Goal: Transaction & Acquisition: Purchase product/service

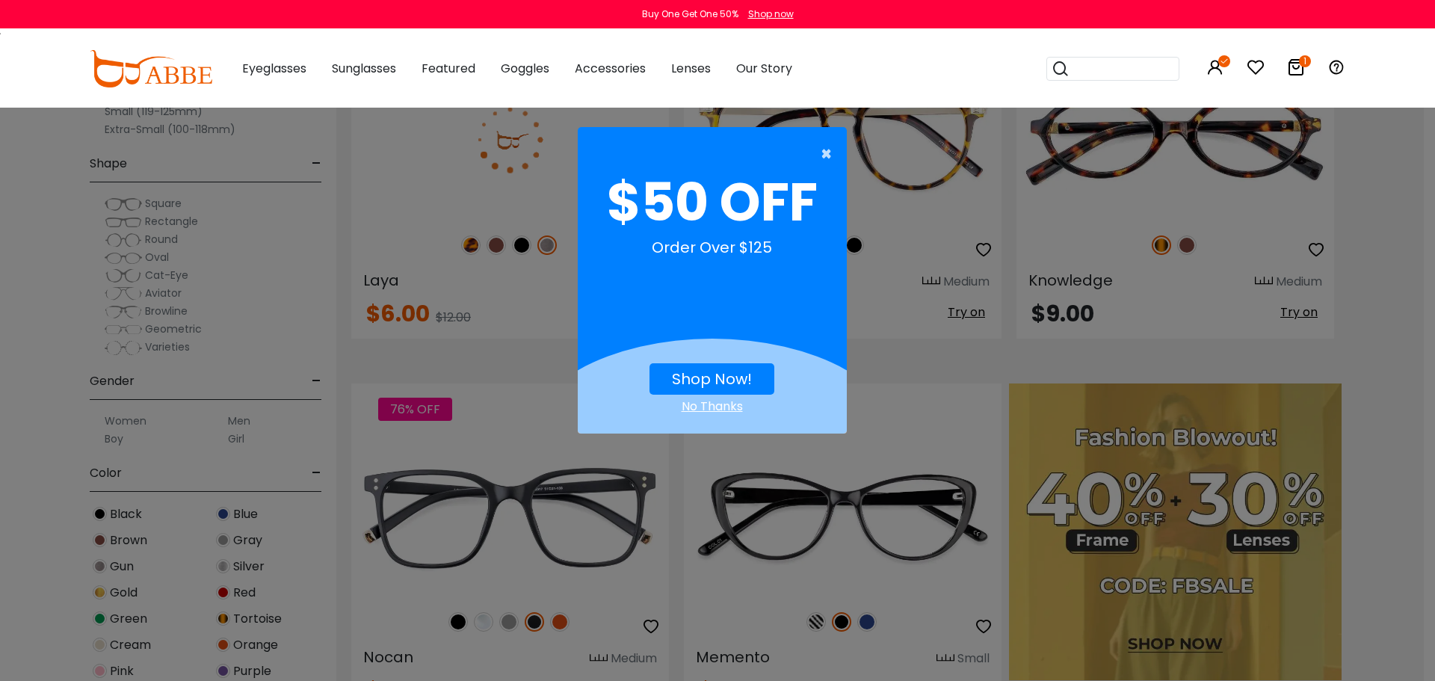
click at [822, 149] on span "×" at bounding box center [830, 154] width 19 height 30
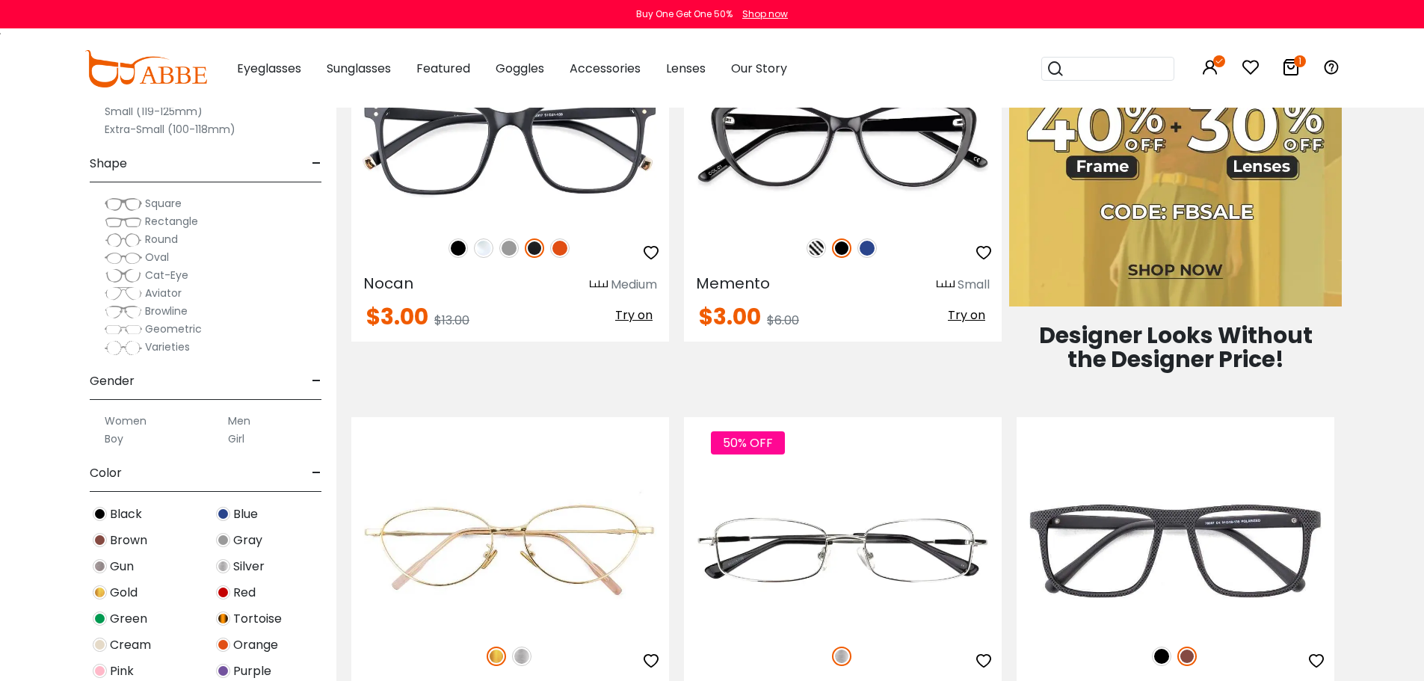
scroll to position [1046, 0]
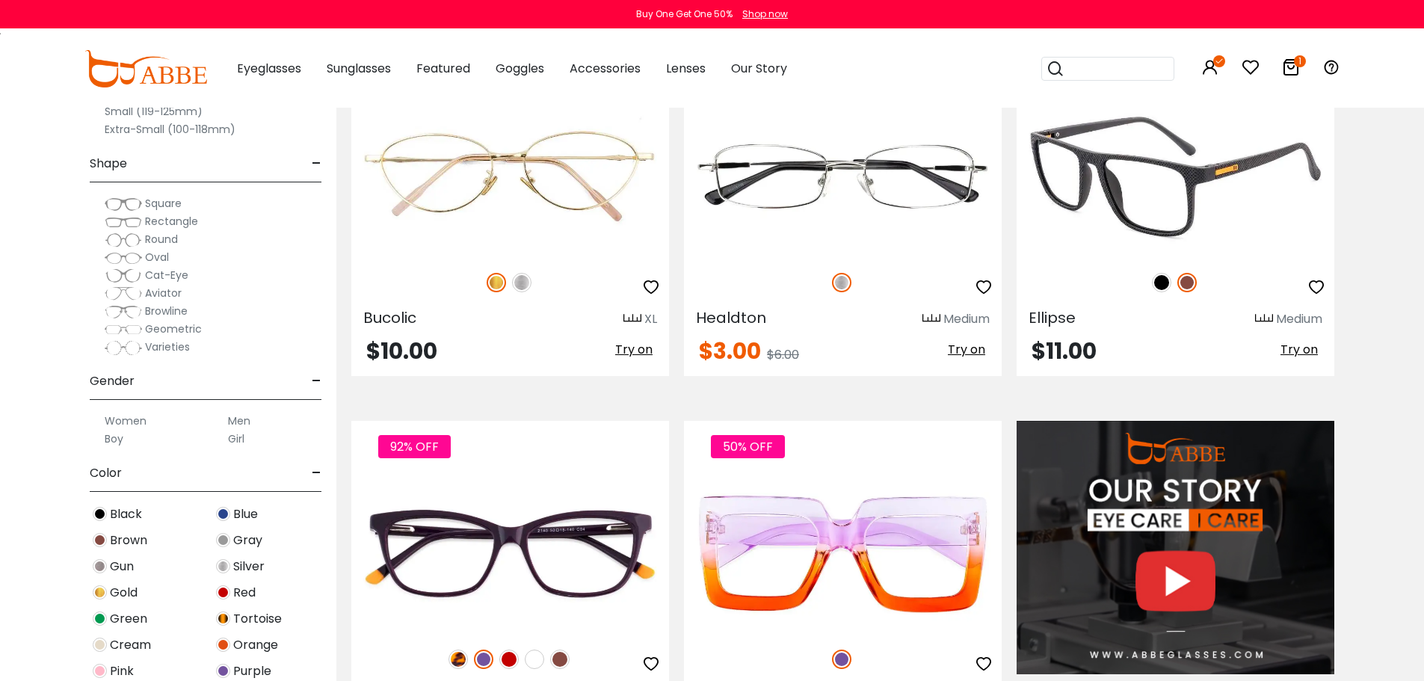
click at [1185, 298] on div at bounding box center [1175, 282] width 318 height 31
click at [1185, 292] on img at bounding box center [1186, 282] width 19 height 19
click at [1155, 292] on img at bounding box center [1161, 282] width 19 height 19
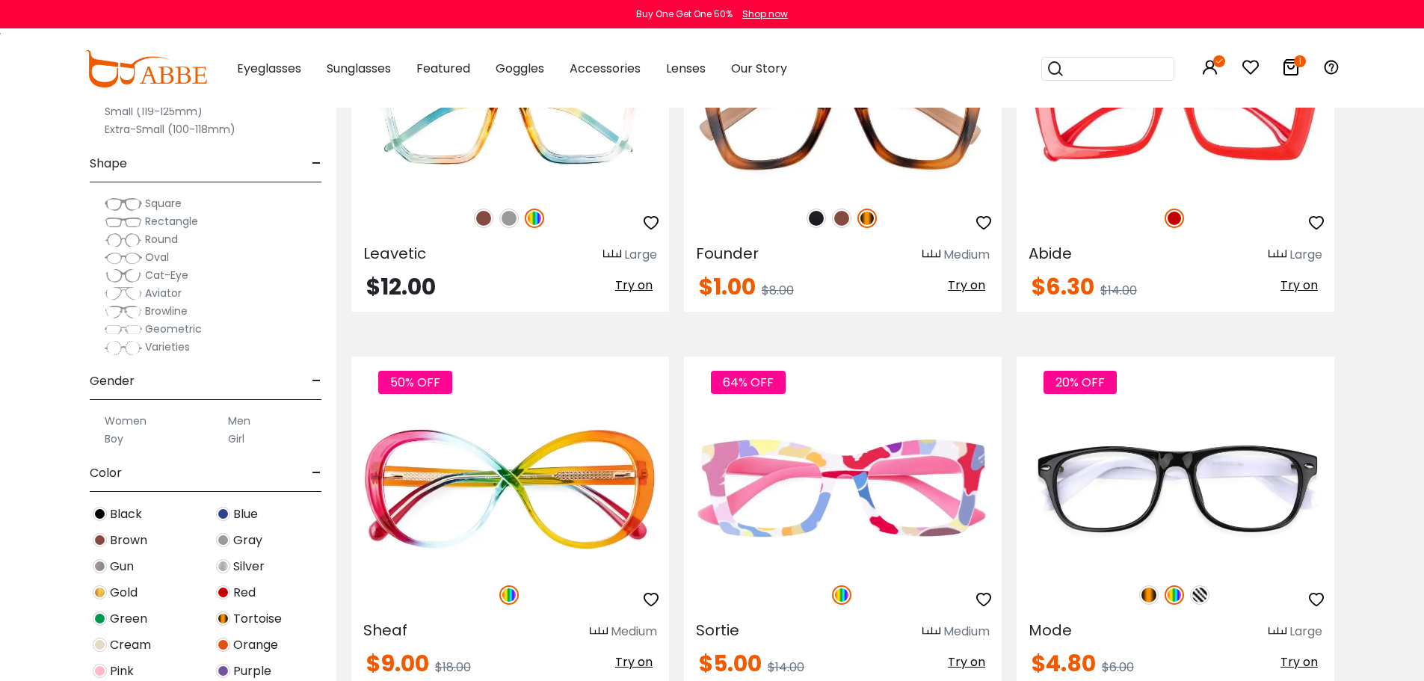
scroll to position [2616, 0]
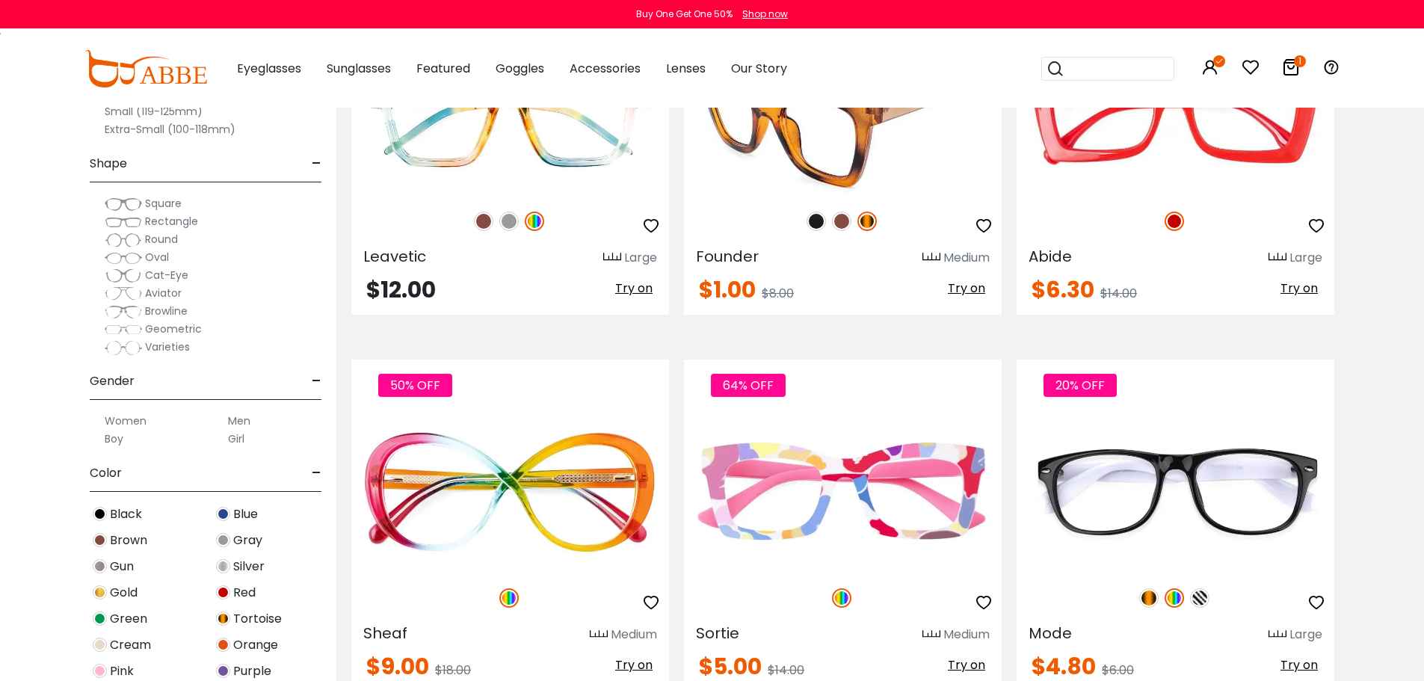
click at [842, 231] on img at bounding box center [841, 220] width 19 height 19
click at [791, 195] on img at bounding box center [843, 115] width 318 height 159
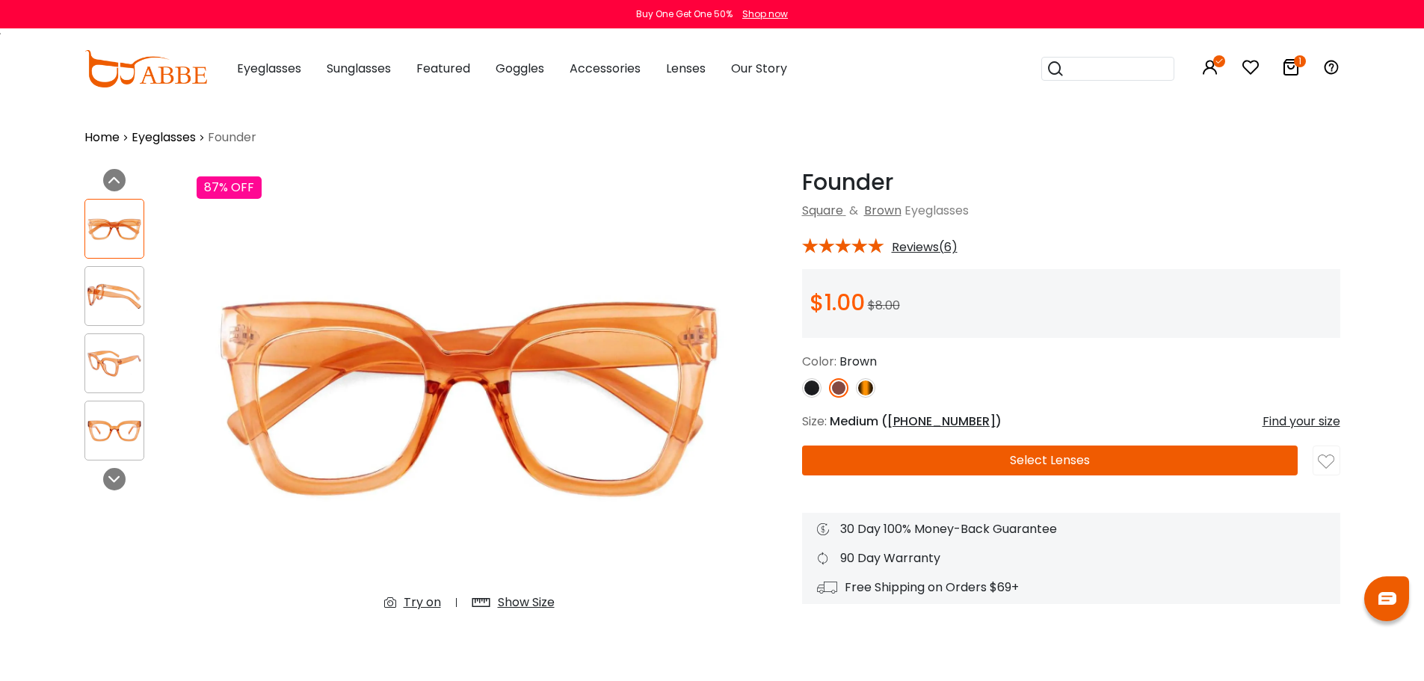
click at [116, 442] on img at bounding box center [114, 430] width 58 height 29
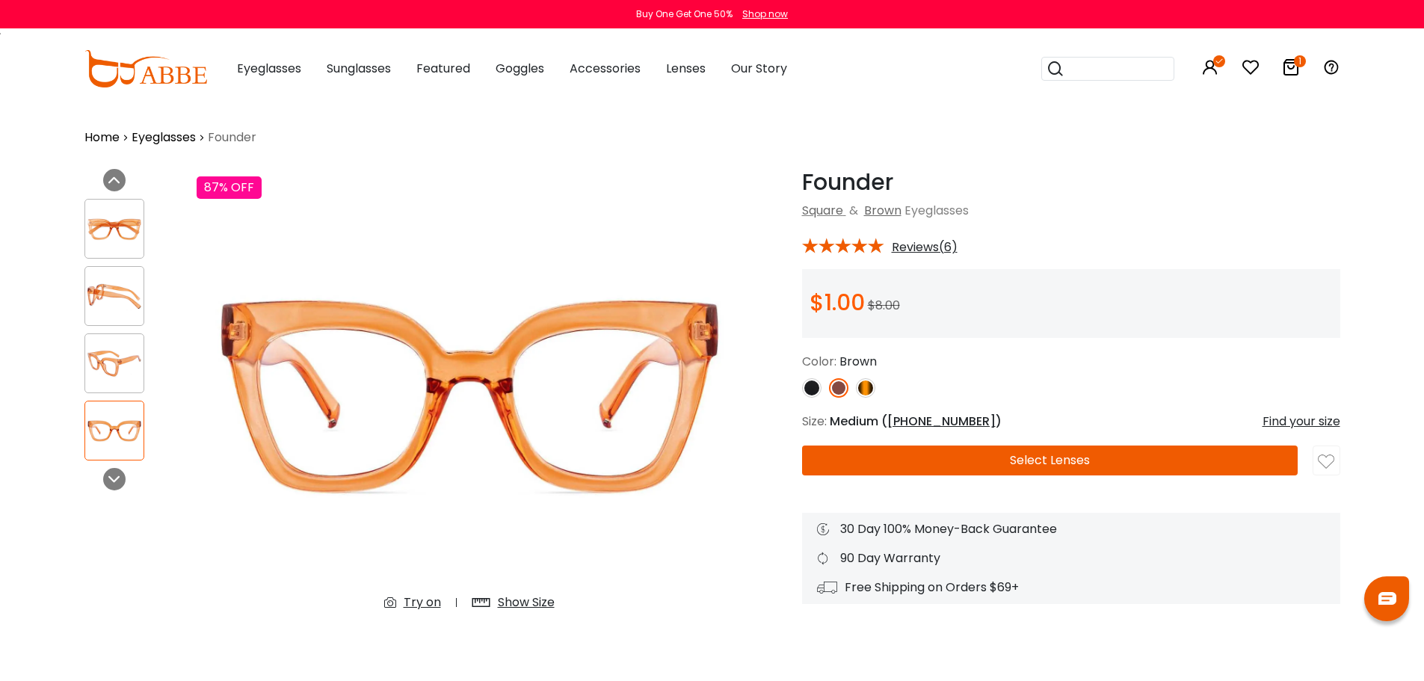
click at [104, 387] on div at bounding box center [114, 363] width 60 height 60
click at [920, 250] on span "Reviews(6)" at bounding box center [925, 247] width 66 height 13
click at [942, 254] on span "Reviews(6)" at bounding box center [925, 247] width 66 height 13
click at [1291, 70] on icon at bounding box center [1291, 67] width 18 height 18
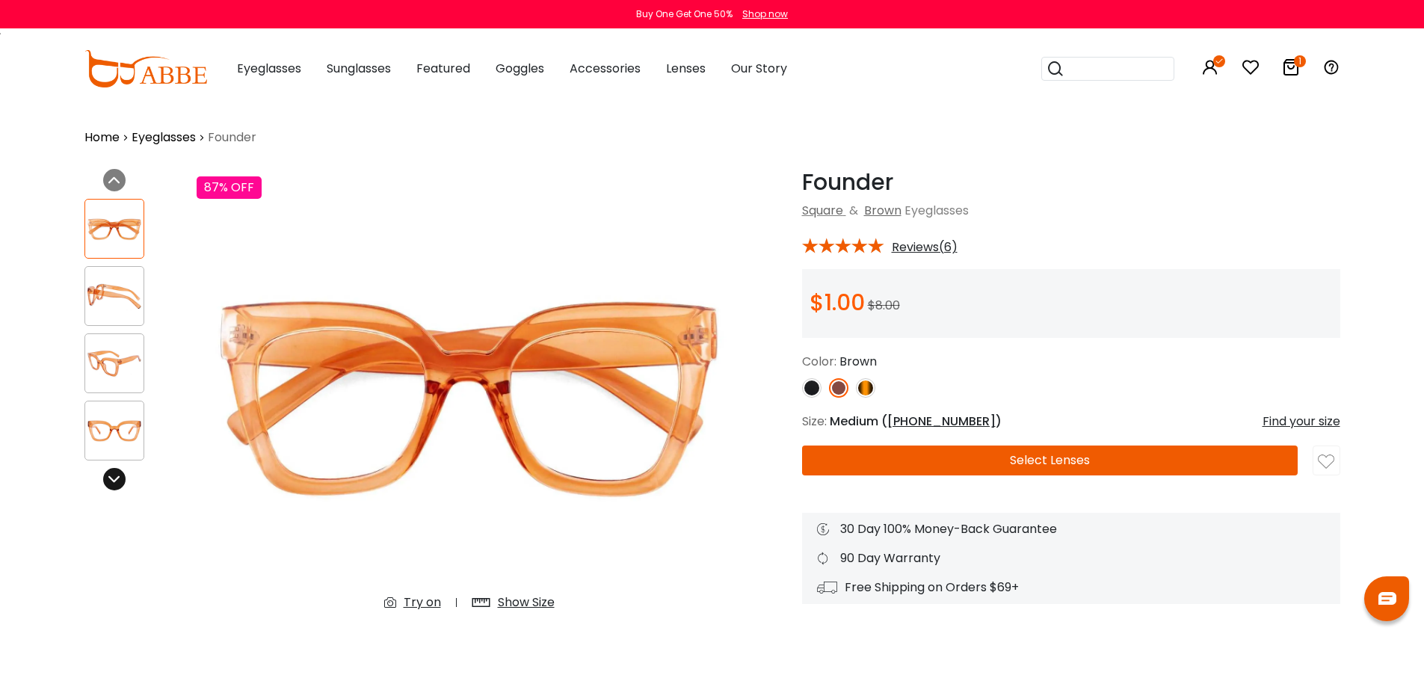
click at [111, 485] on icon at bounding box center [114, 479] width 12 height 12
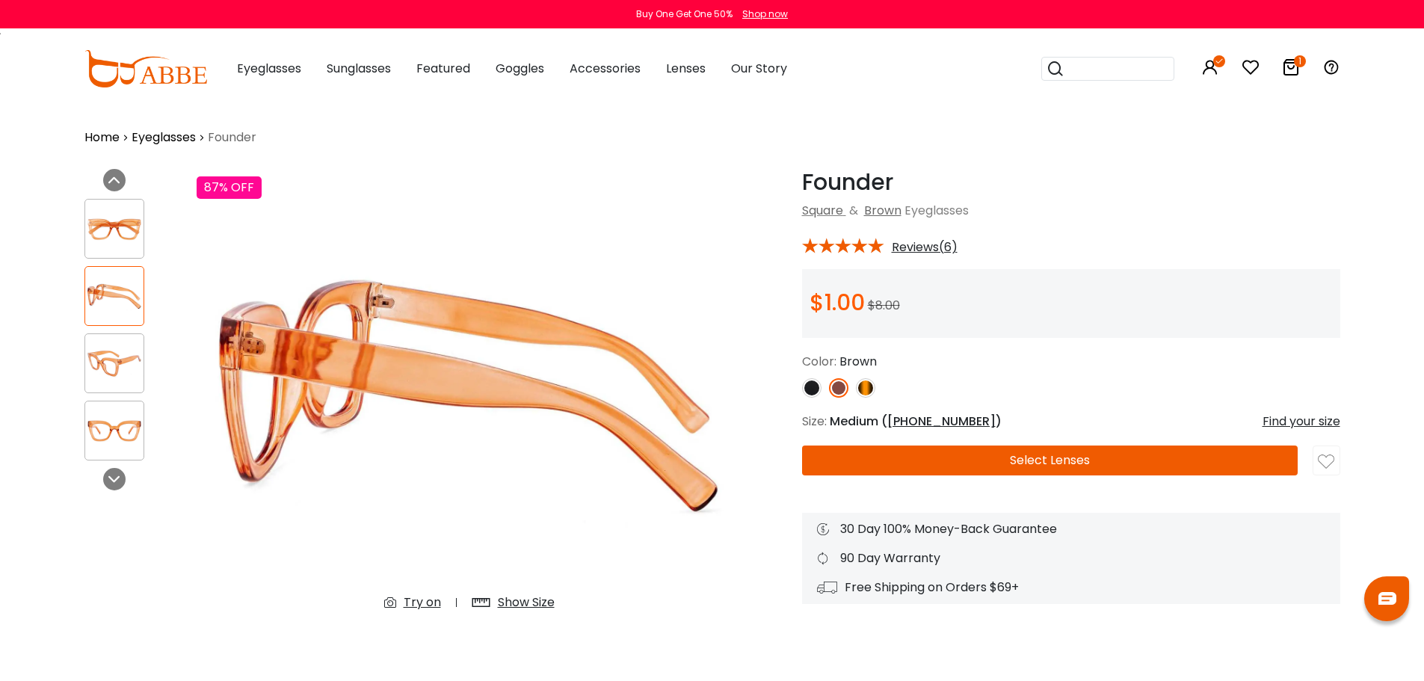
click at [111, 322] on div at bounding box center [114, 296] width 60 height 60
click at [105, 223] on img at bounding box center [114, 228] width 58 height 29
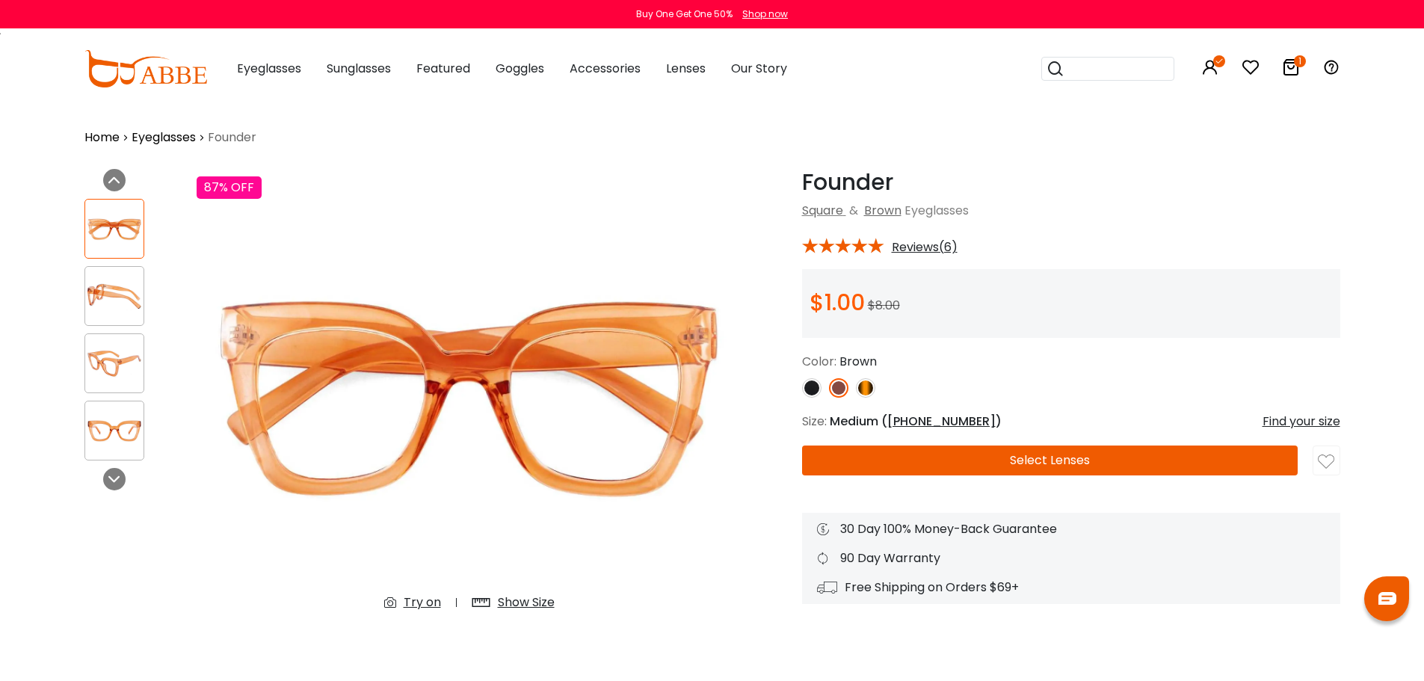
click at [809, 398] on img at bounding box center [811, 387] width 19 height 19
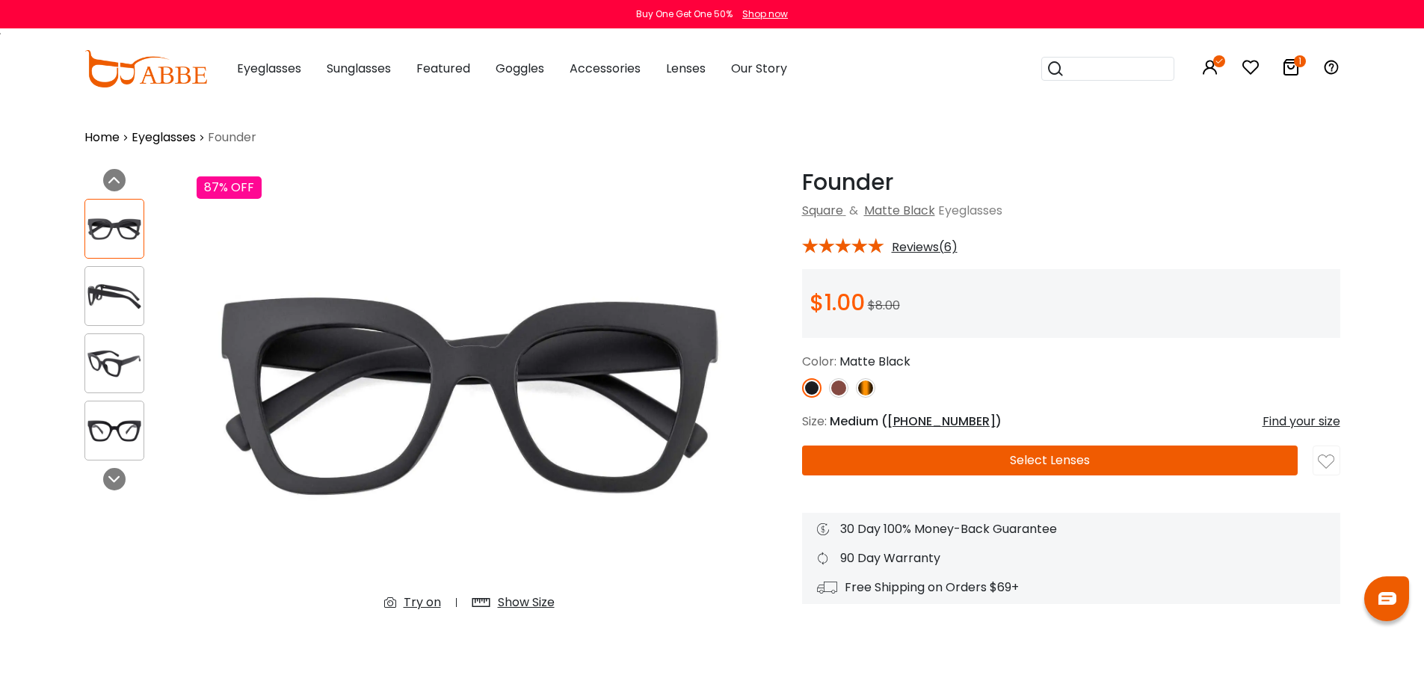
click at [842, 398] on img at bounding box center [838, 387] width 19 height 19
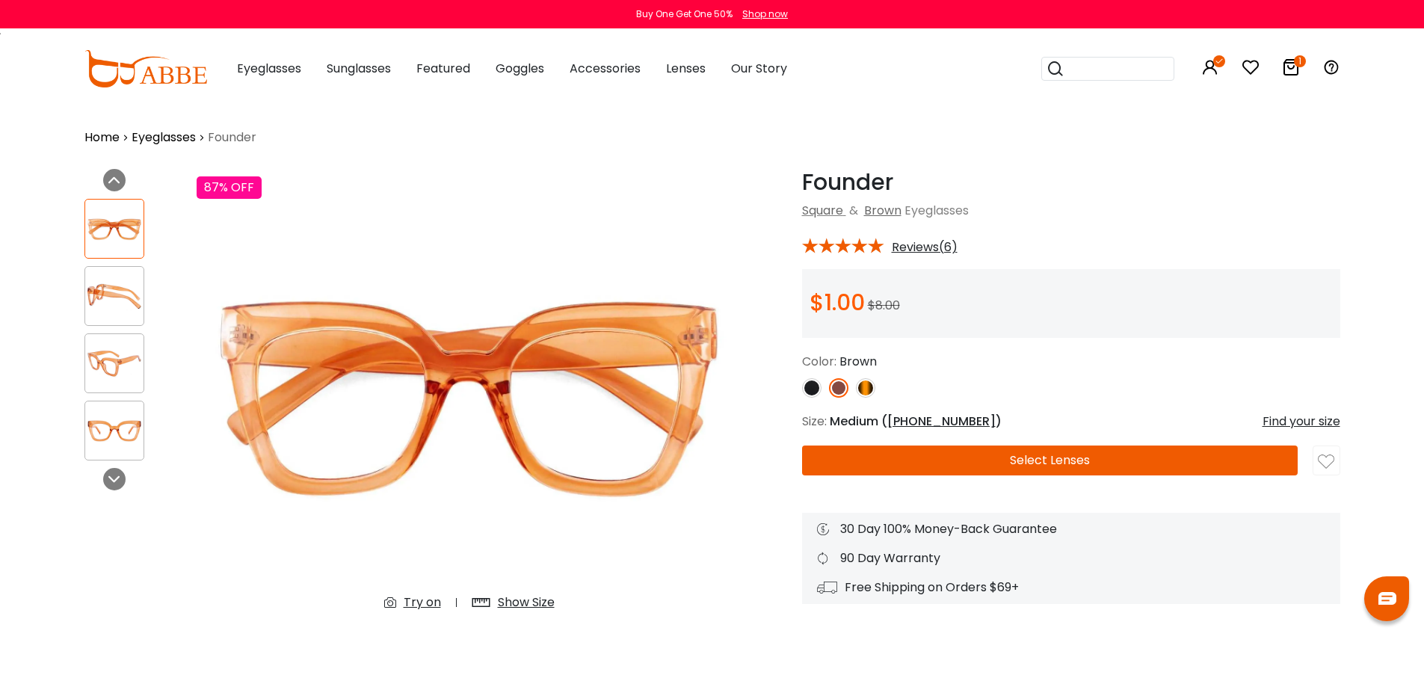
click at [410, 611] on div "Try on" at bounding box center [422, 602] width 37 height 18
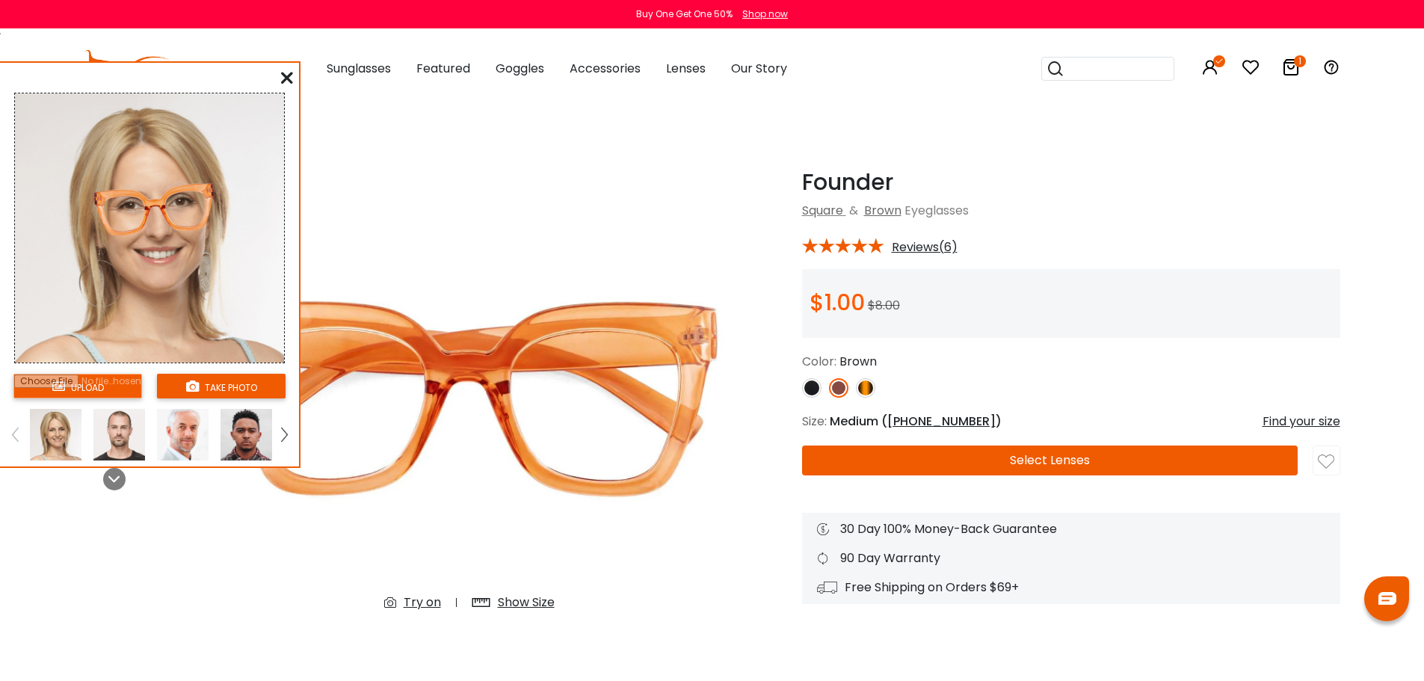
click at [197, 441] on img at bounding box center [183, 435] width 52 height 52
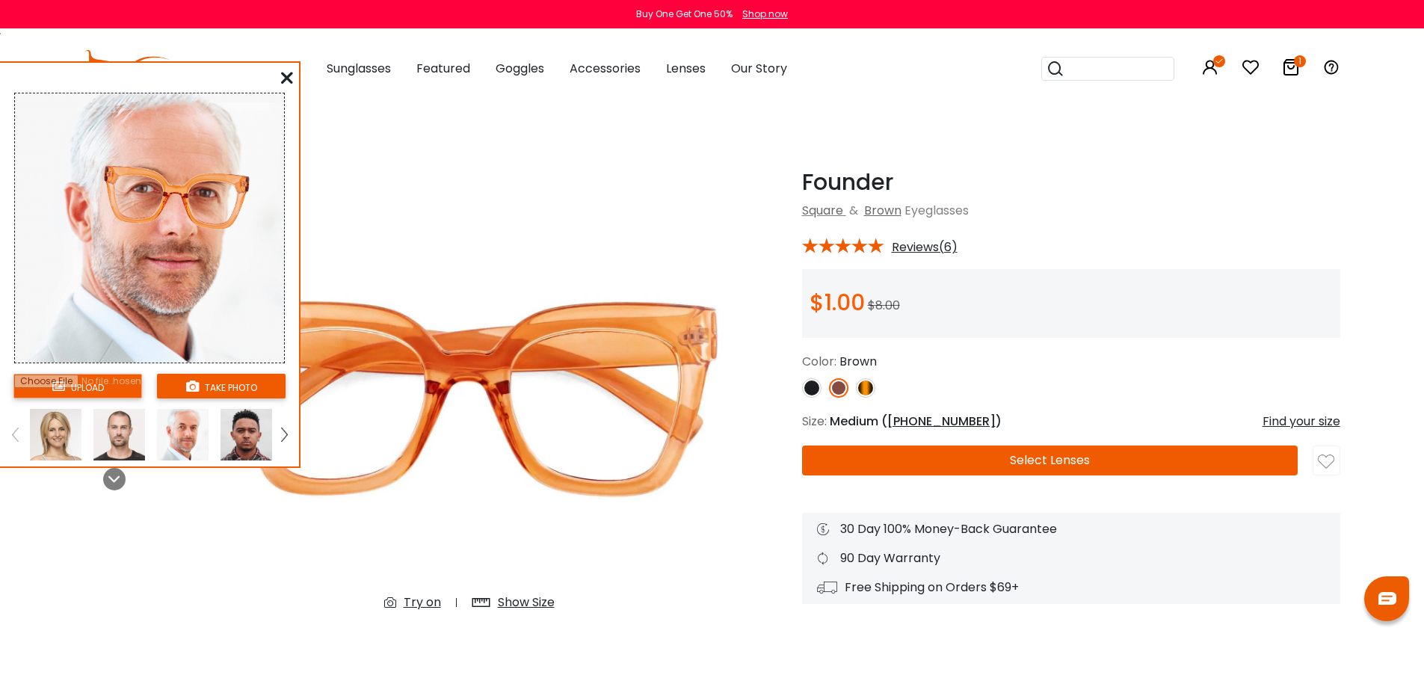
click at [252, 445] on img at bounding box center [246, 435] width 52 height 52
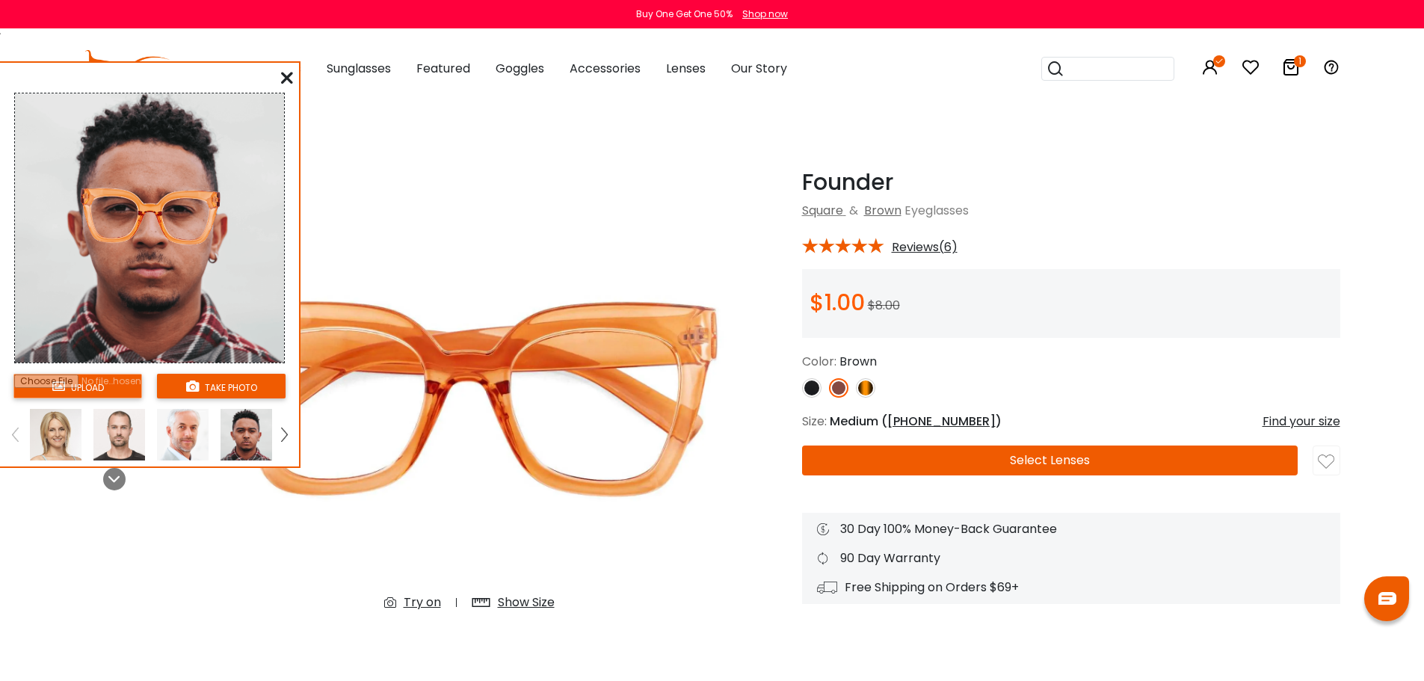
click at [286, 441] on img at bounding box center [284, 433] width 6 height 13
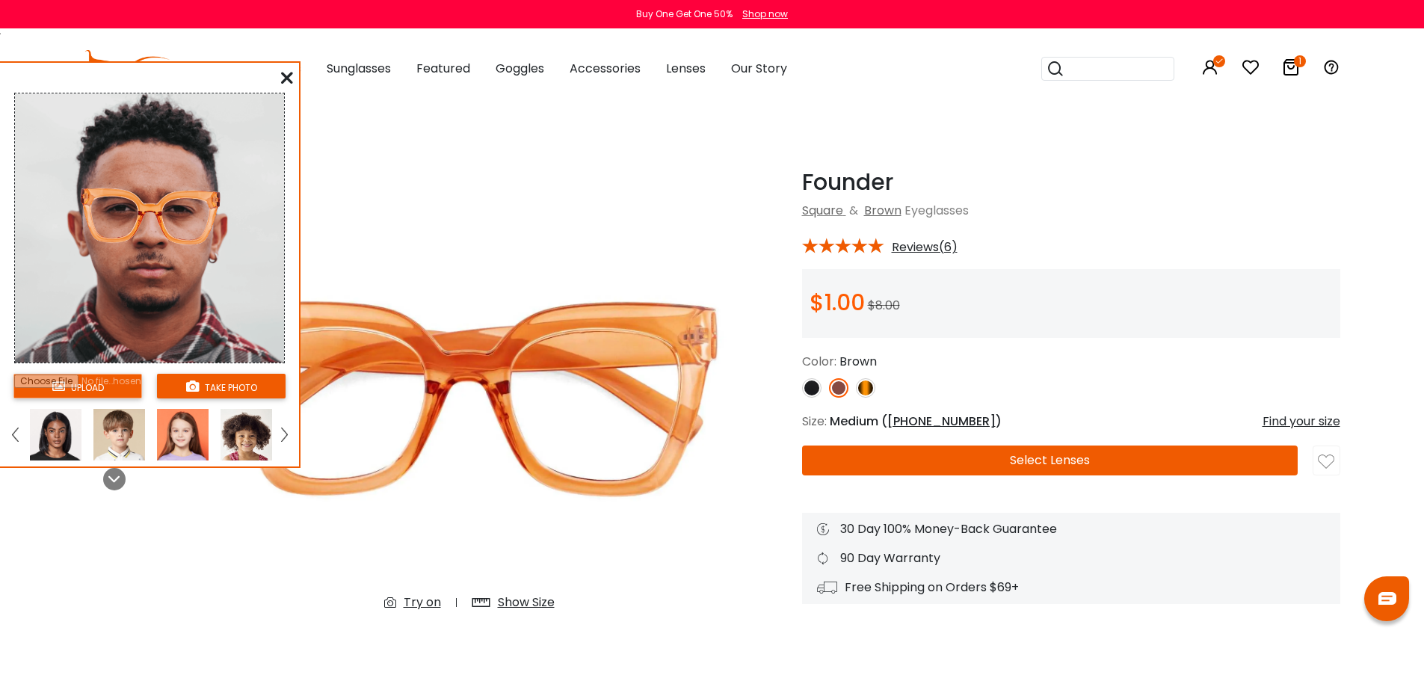
click at [280, 444] on link at bounding box center [284, 435] width 19 height 52
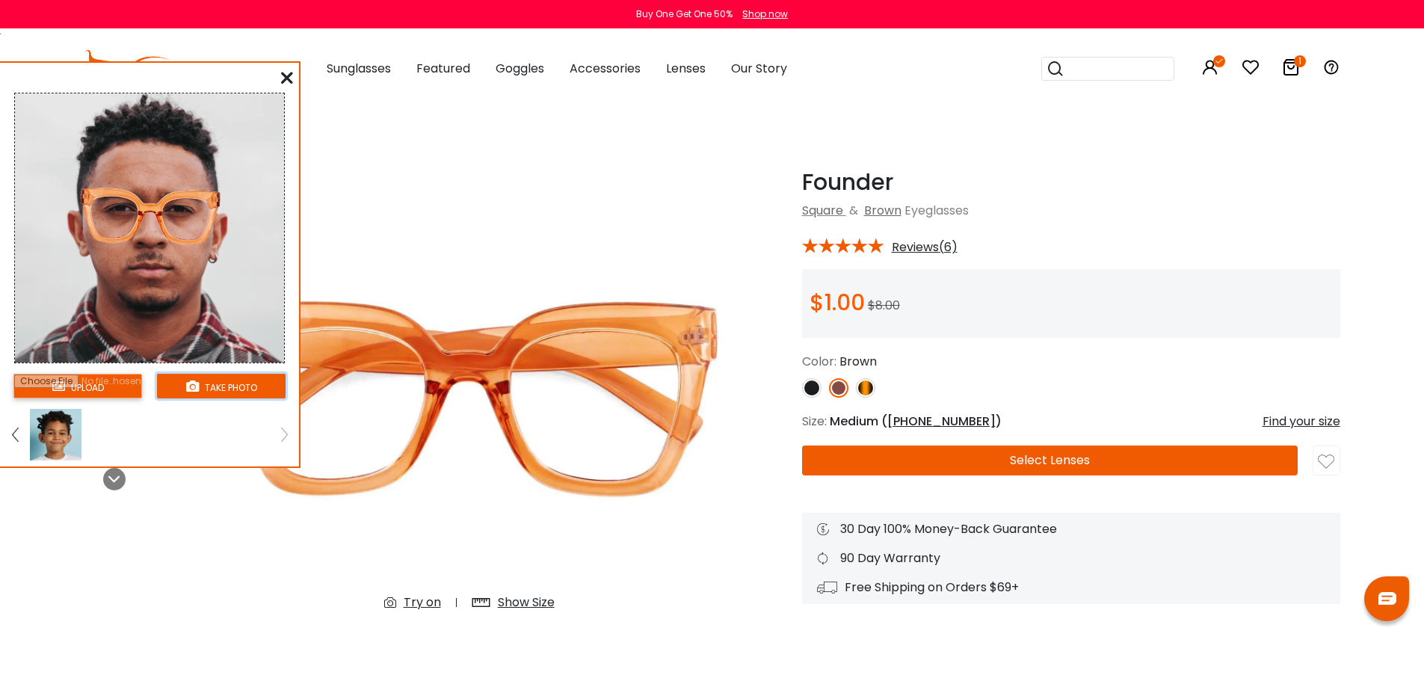
click at [225, 391] on button "take photo" at bounding box center [221, 386] width 129 height 25
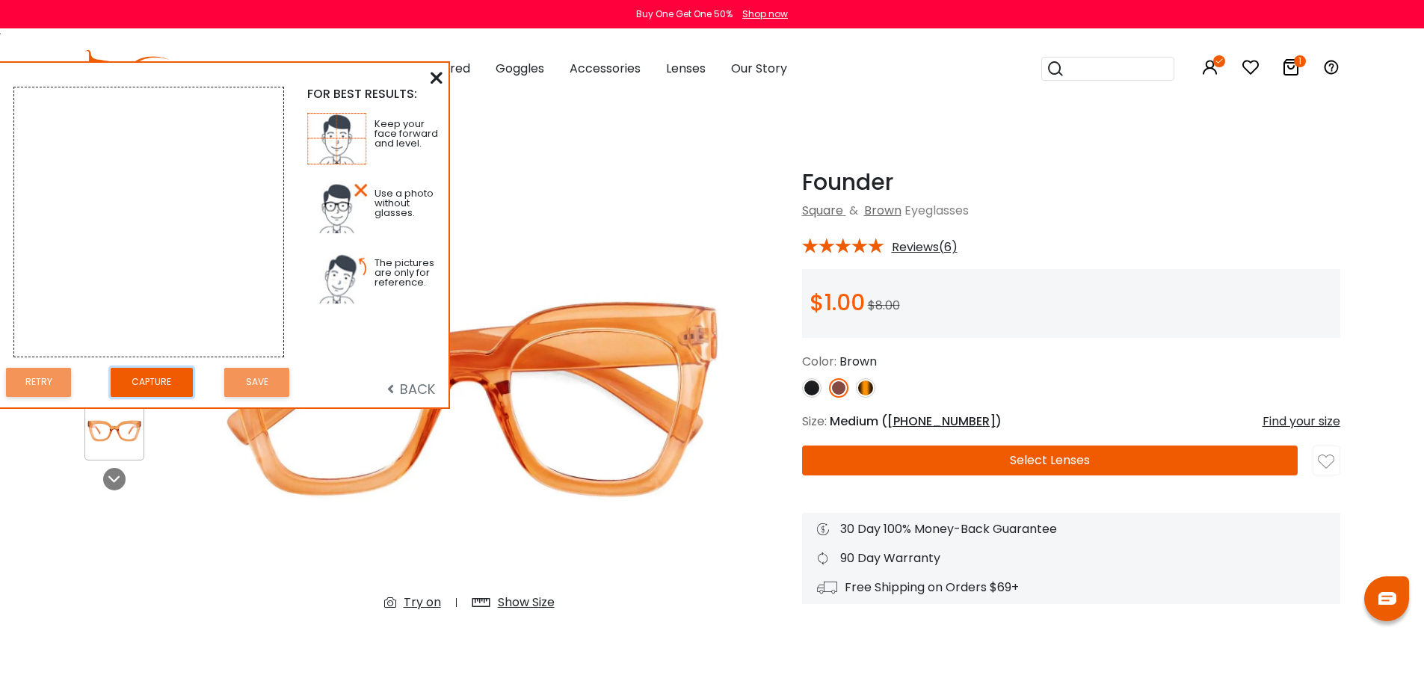
click at [158, 388] on button "Capture" at bounding box center [152, 382] width 82 height 29
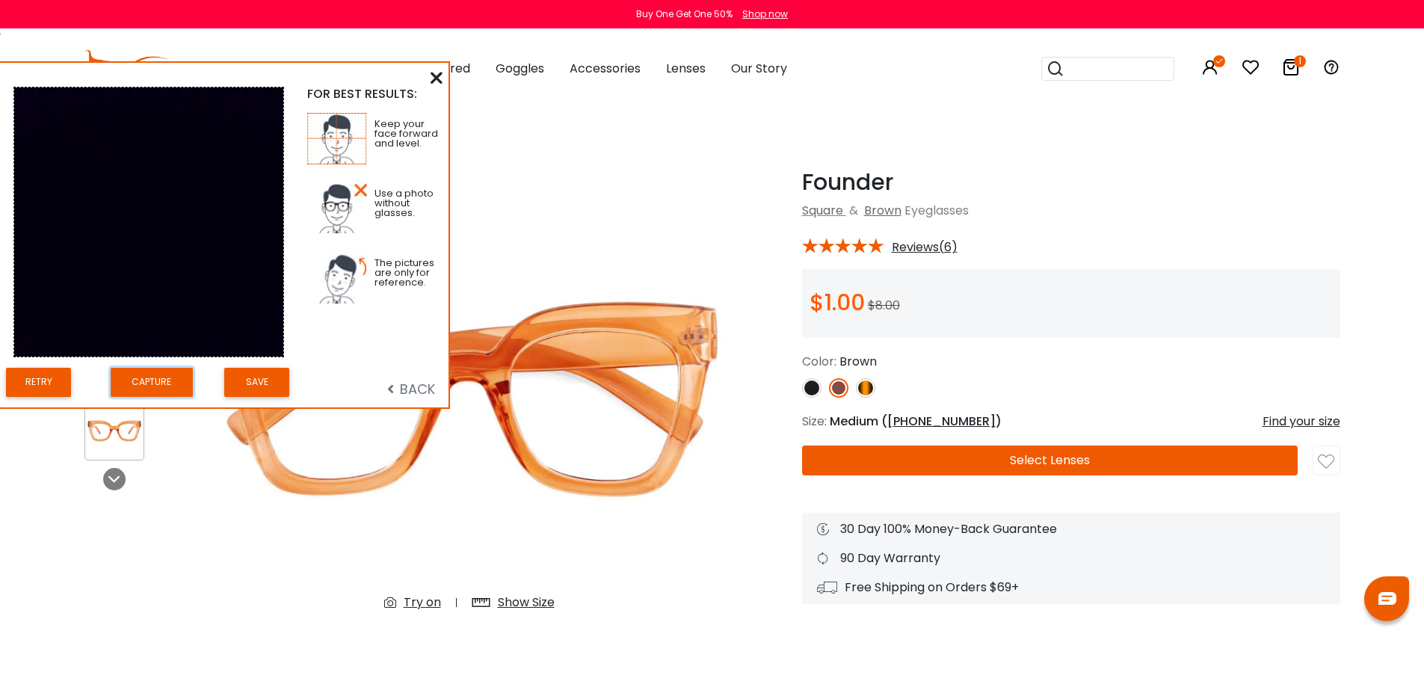
click at [163, 380] on button "Capture" at bounding box center [152, 382] width 82 height 29
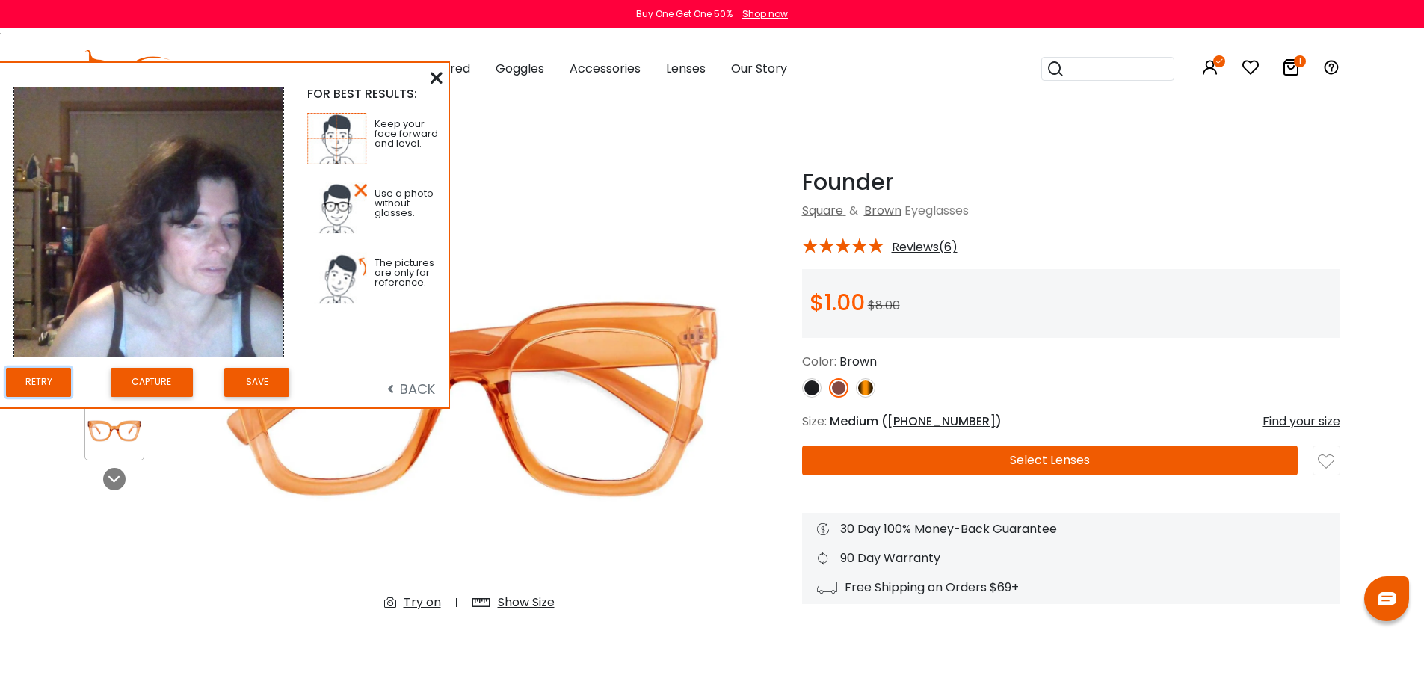
click at [31, 396] on button "Retry" at bounding box center [38, 382] width 65 height 29
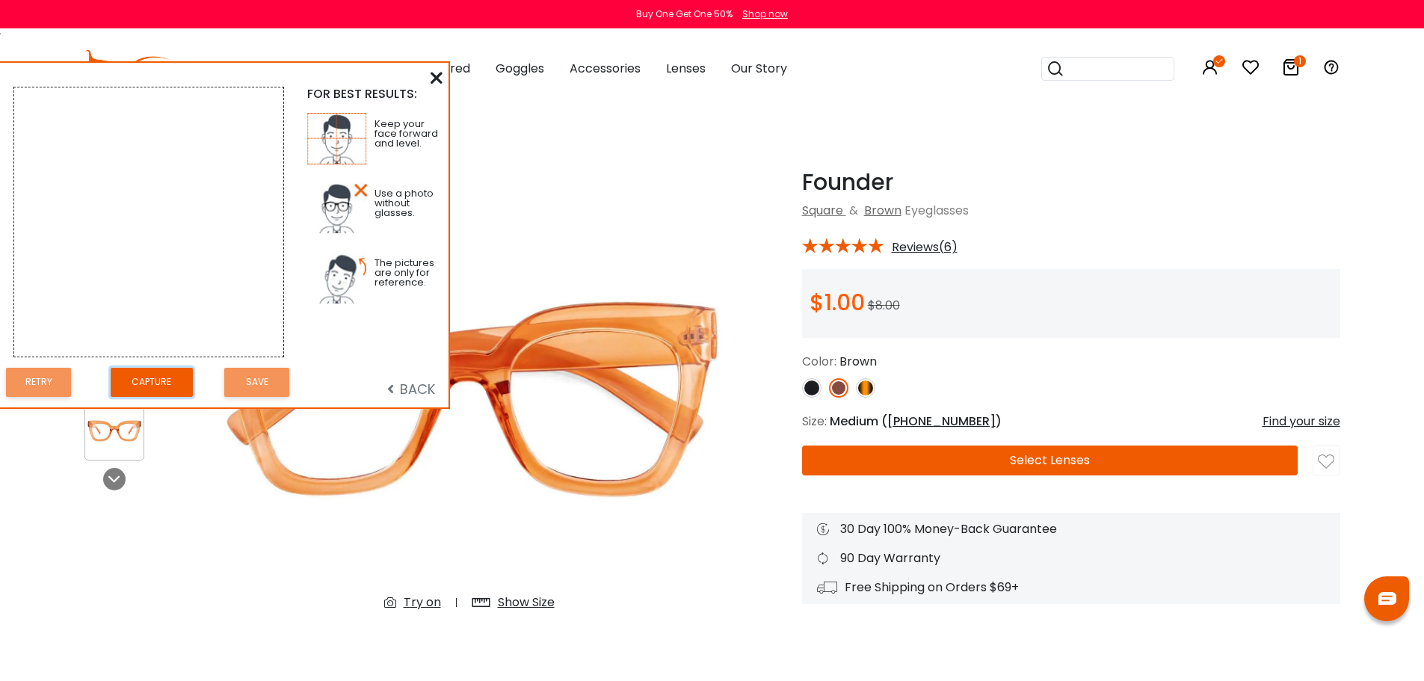
click at [170, 392] on button "Capture" at bounding box center [152, 382] width 82 height 29
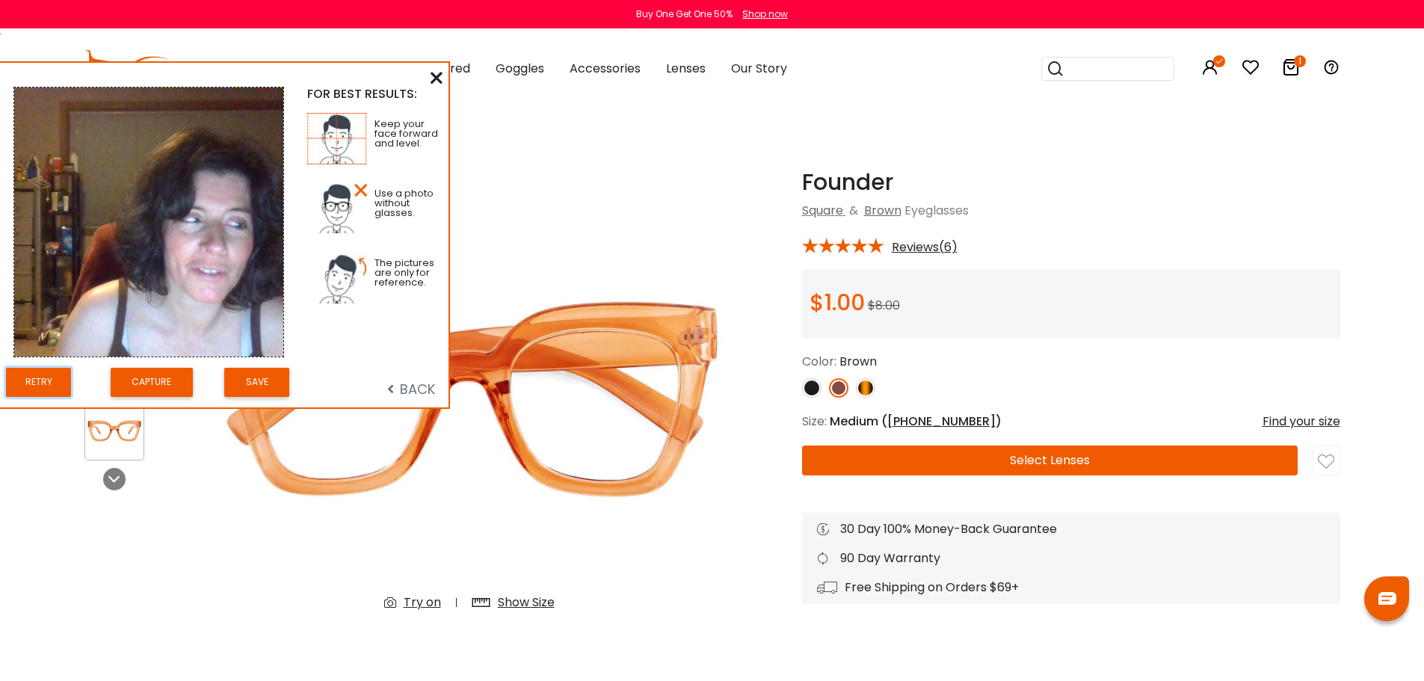
click at [32, 397] on button "Retry" at bounding box center [38, 382] width 65 height 29
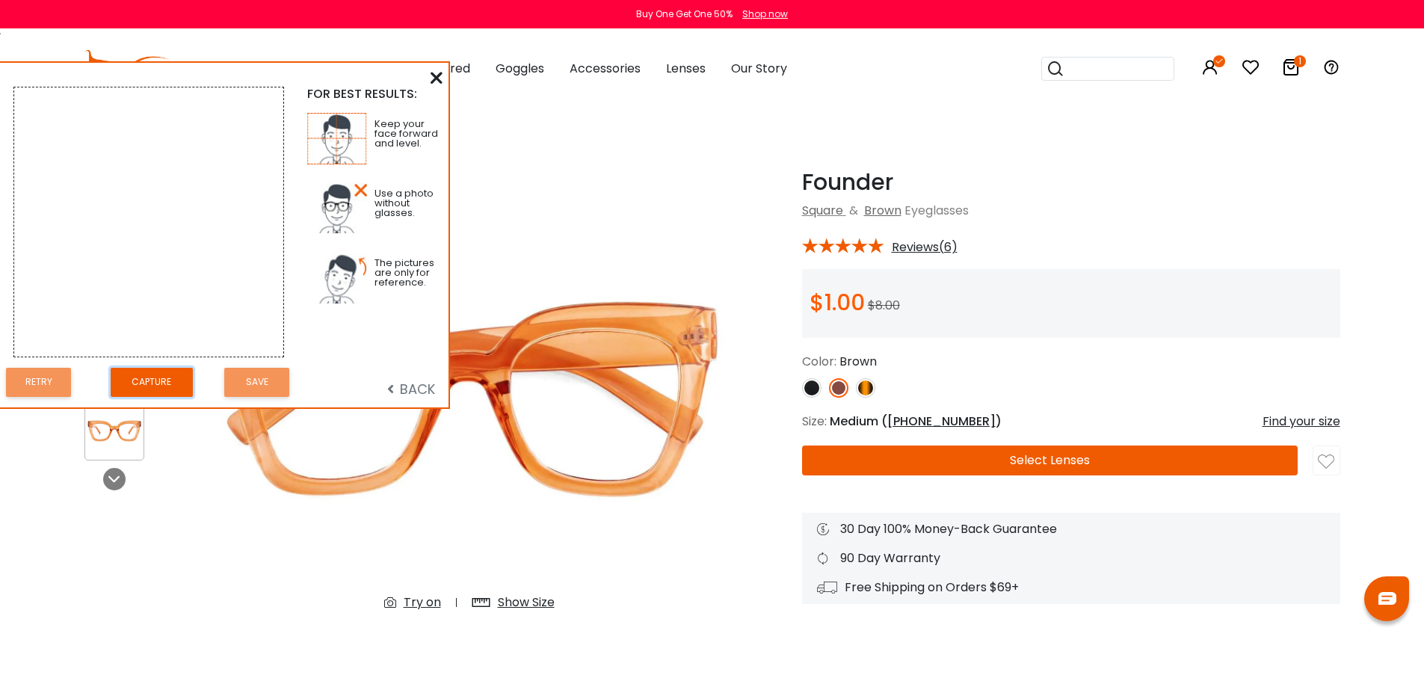
click at [175, 395] on button "Capture" at bounding box center [152, 382] width 82 height 29
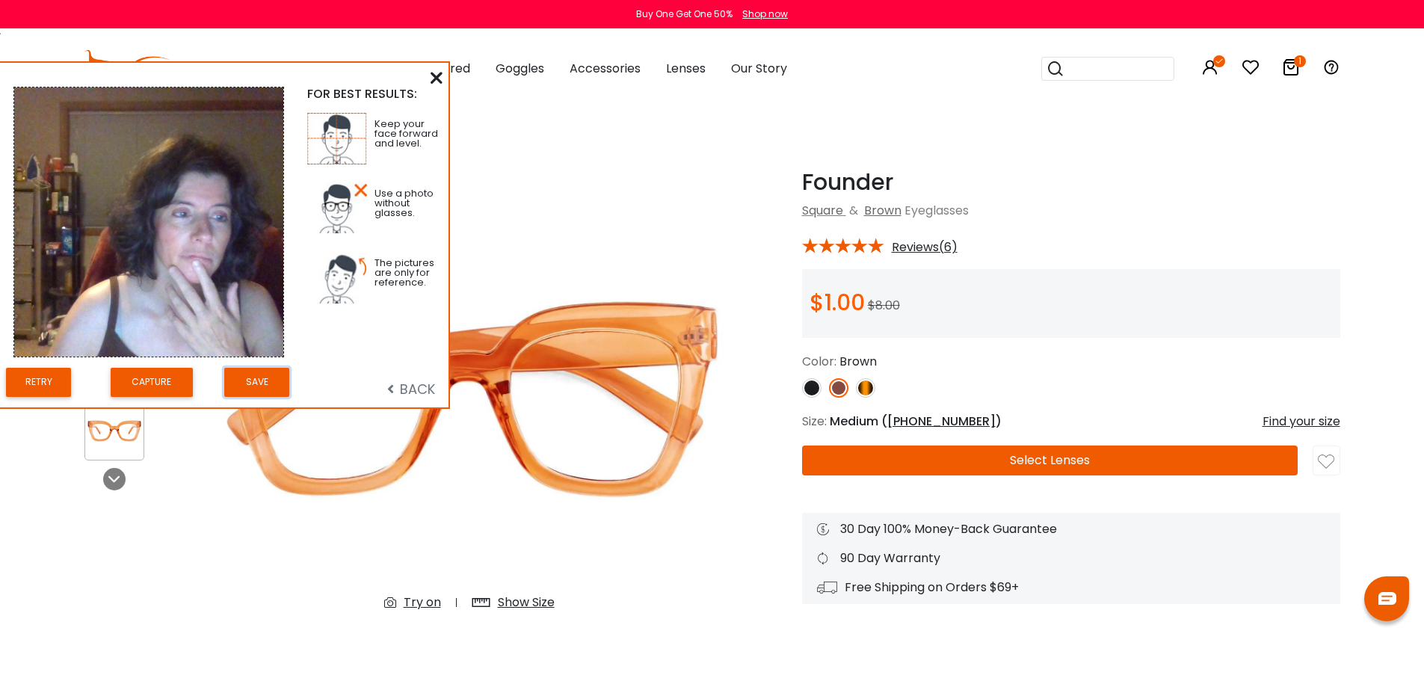
click at [259, 391] on button "Save" at bounding box center [256, 382] width 65 height 29
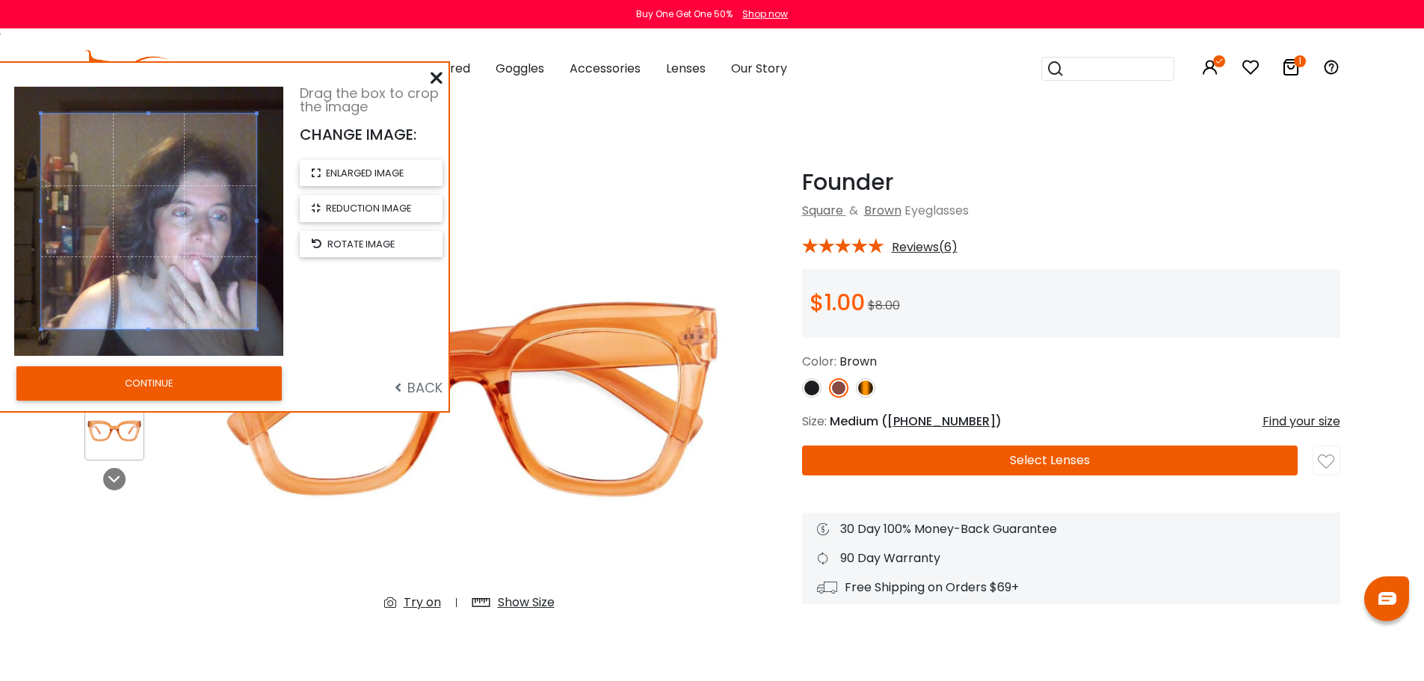
click at [430, 606] on div "Try on" at bounding box center [422, 602] width 37 height 18
click at [185, 398] on button "CONTINUE" at bounding box center [148, 383] width 265 height 34
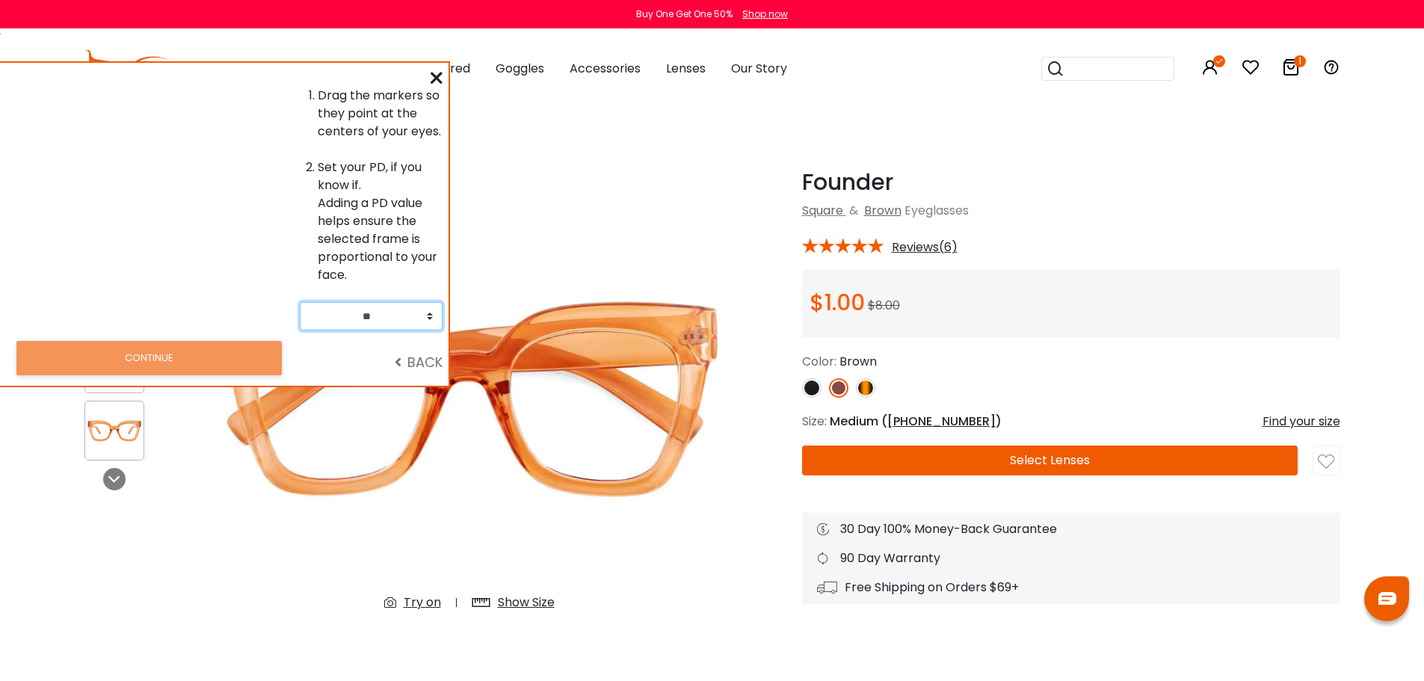
click at [427, 330] on select "** ** ** ** ** ** ** ** ** ** ** ** ** ** ** ** ** ** ** ** ** ** ** ** ** ** *…" at bounding box center [371, 316] width 143 height 28
click at [300, 330] on select "** ** ** ** ** ** ** ** ** ** ** ** ** ** ** ** ** ** ** ** ** ** ** ** ** ** *…" at bounding box center [371, 316] width 143 height 28
click at [432, 82] on icon at bounding box center [436, 78] width 12 height 12
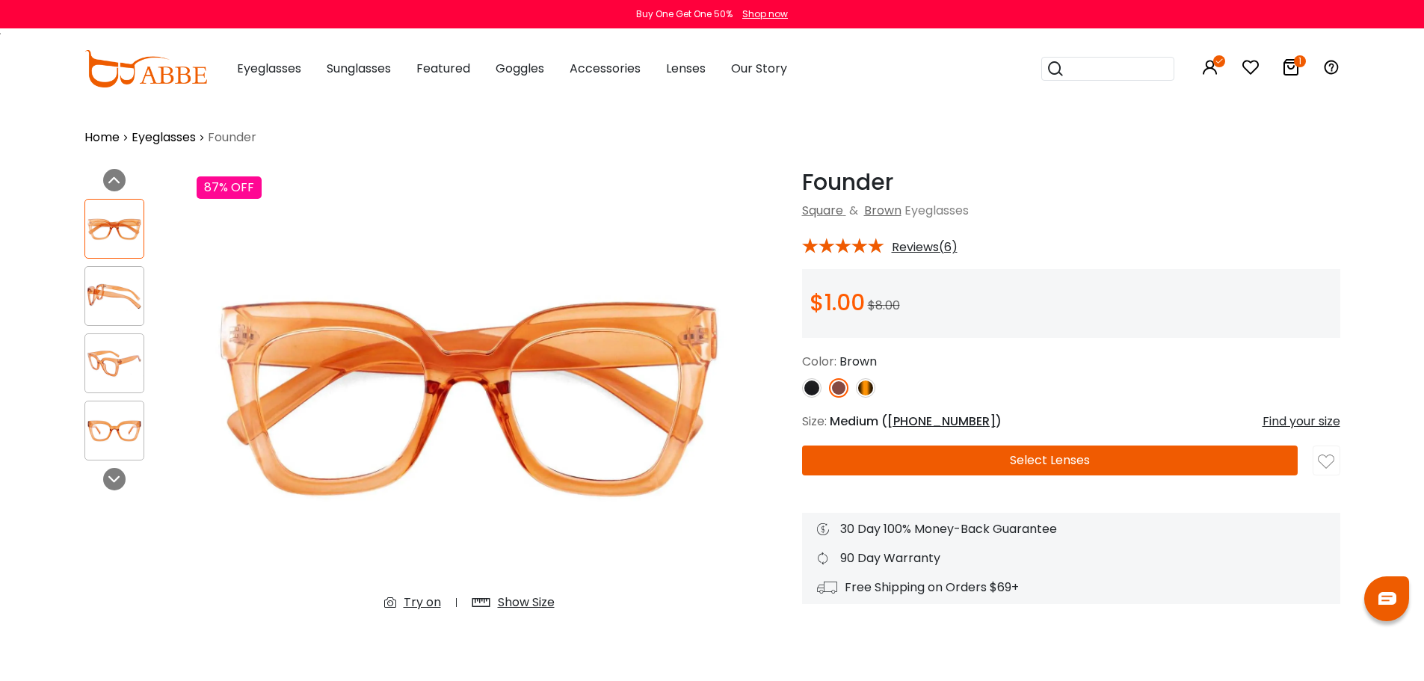
click at [404, 607] on div "Try on" at bounding box center [422, 602] width 37 height 18
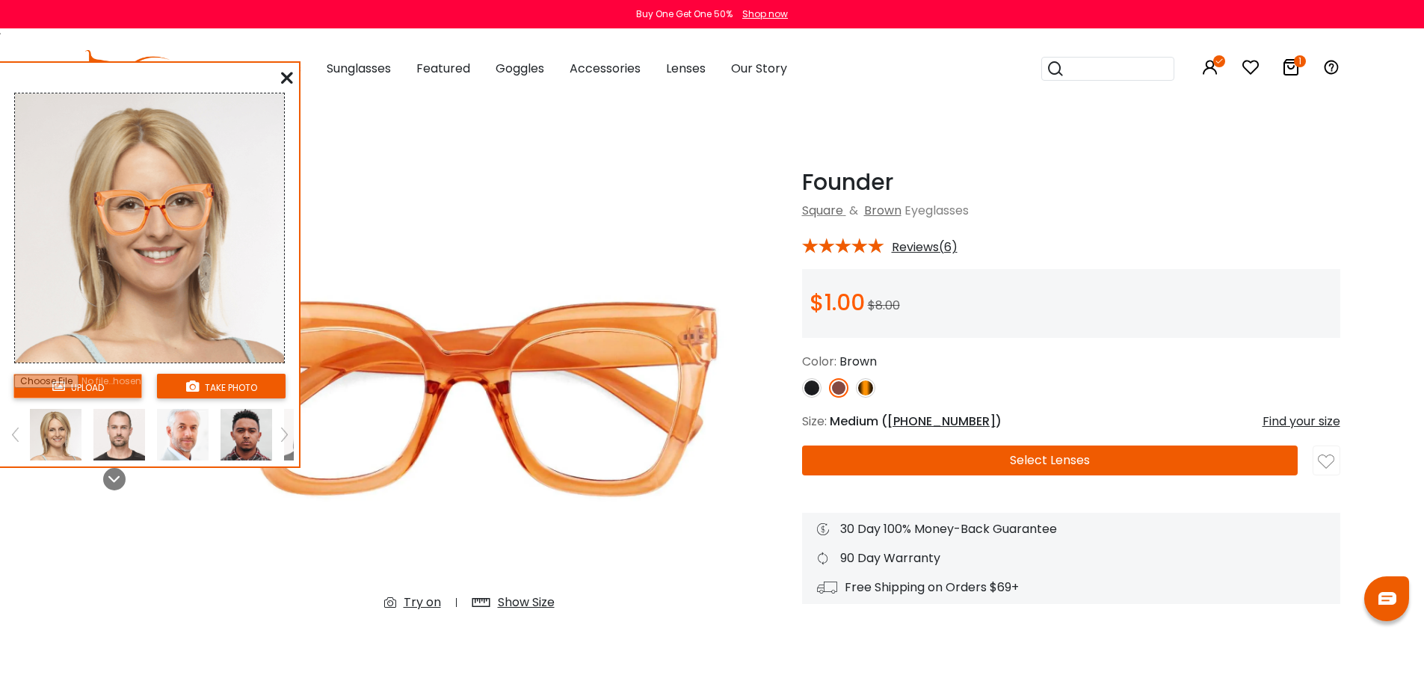
click at [294, 460] on link at bounding box center [284, 435] width 19 height 52
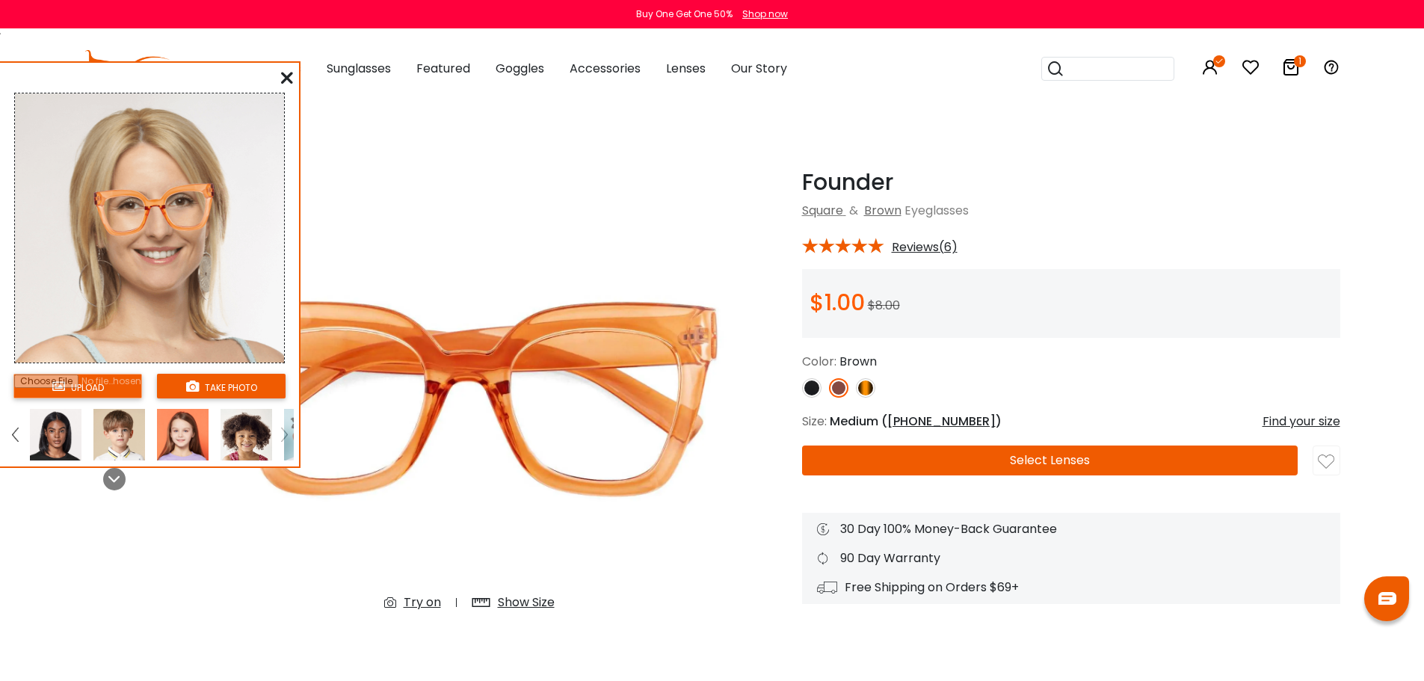
click at [252, 460] on div at bounding box center [150, 435] width 288 height 52
click at [289, 460] on link at bounding box center [284, 435] width 19 height 52
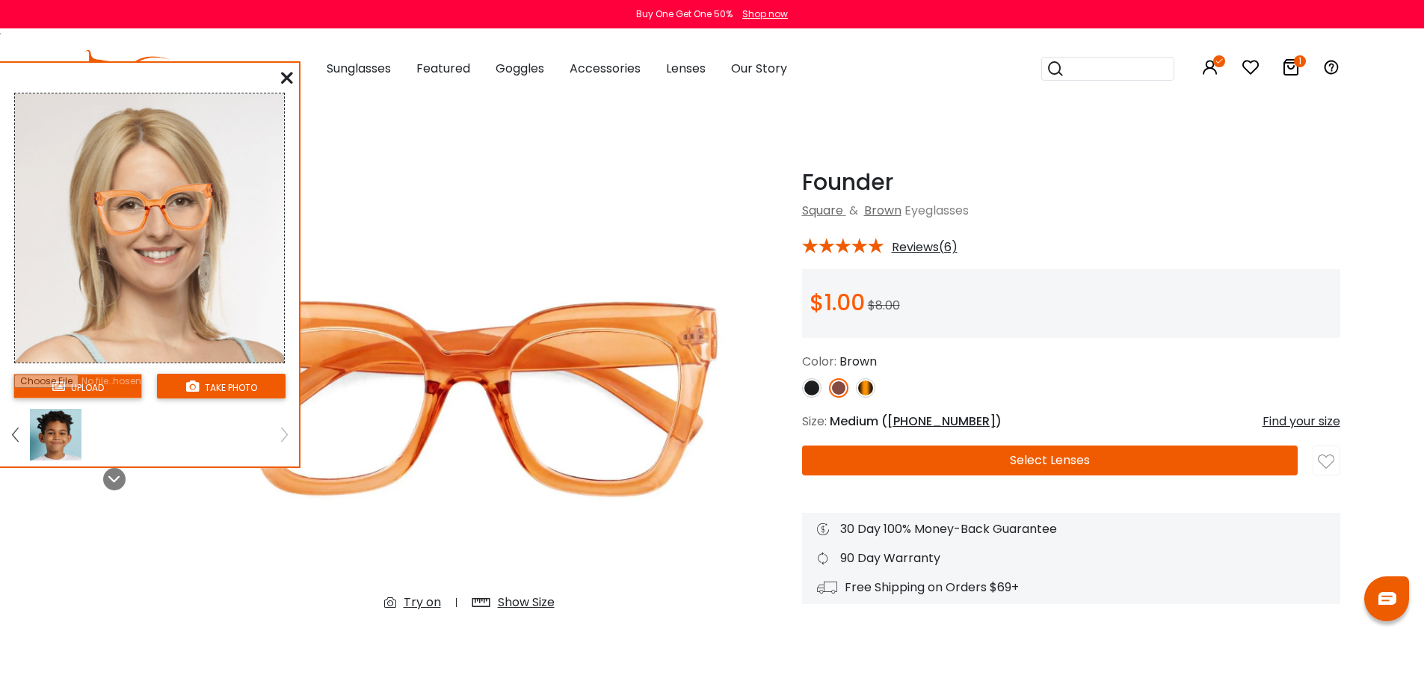
click at [292, 460] on link at bounding box center [284, 435] width 19 height 52
click at [88, 394] on input "file" at bounding box center [77, 386] width 129 height 25
click at [223, 396] on button "take photo" at bounding box center [221, 386] width 129 height 25
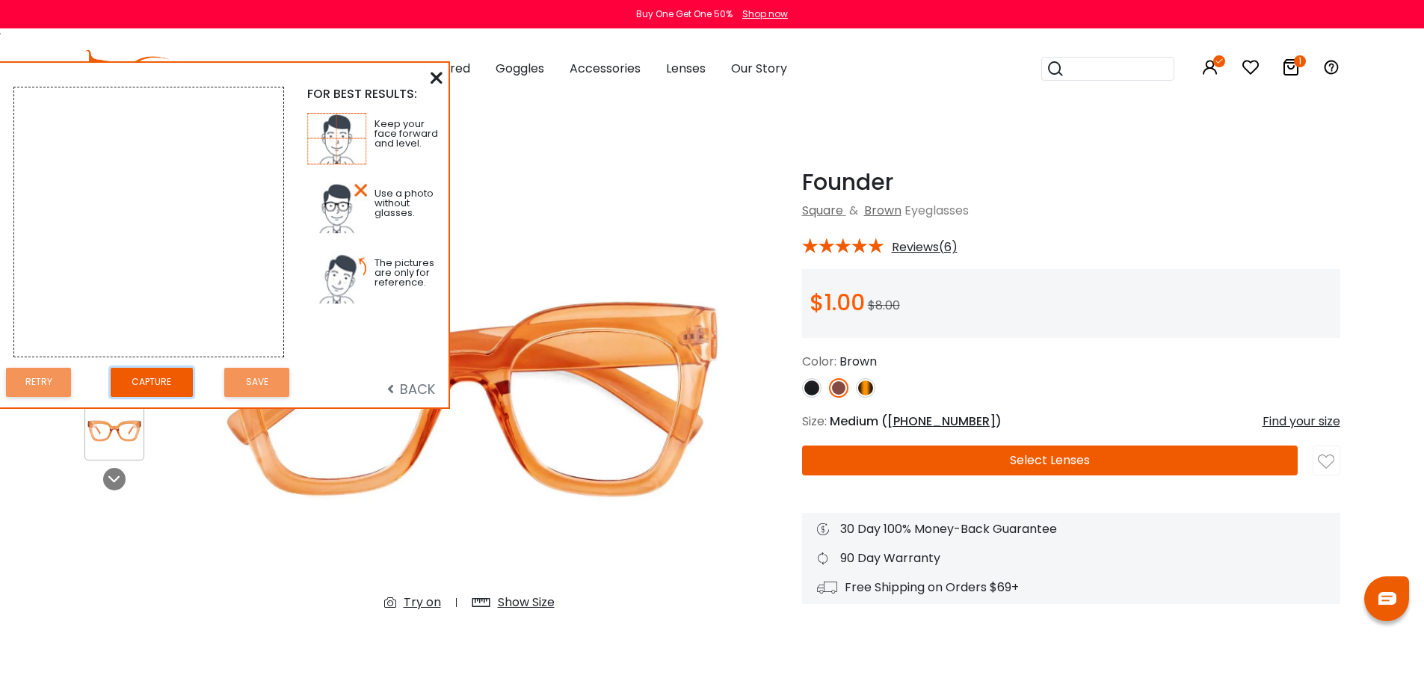
click at [152, 397] on button "Capture" at bounding box center [152, 382] width 82 height 29
click at [8, 389] on button "Retry" at bounding box center [38, 382] width 65 height 29
click at [158, 386] on button "Capture" at bounding box center [152, 382] width 82 height 29
click at [261, 390] on button "Save" at bounding box center [256, 382] width 65 height 29
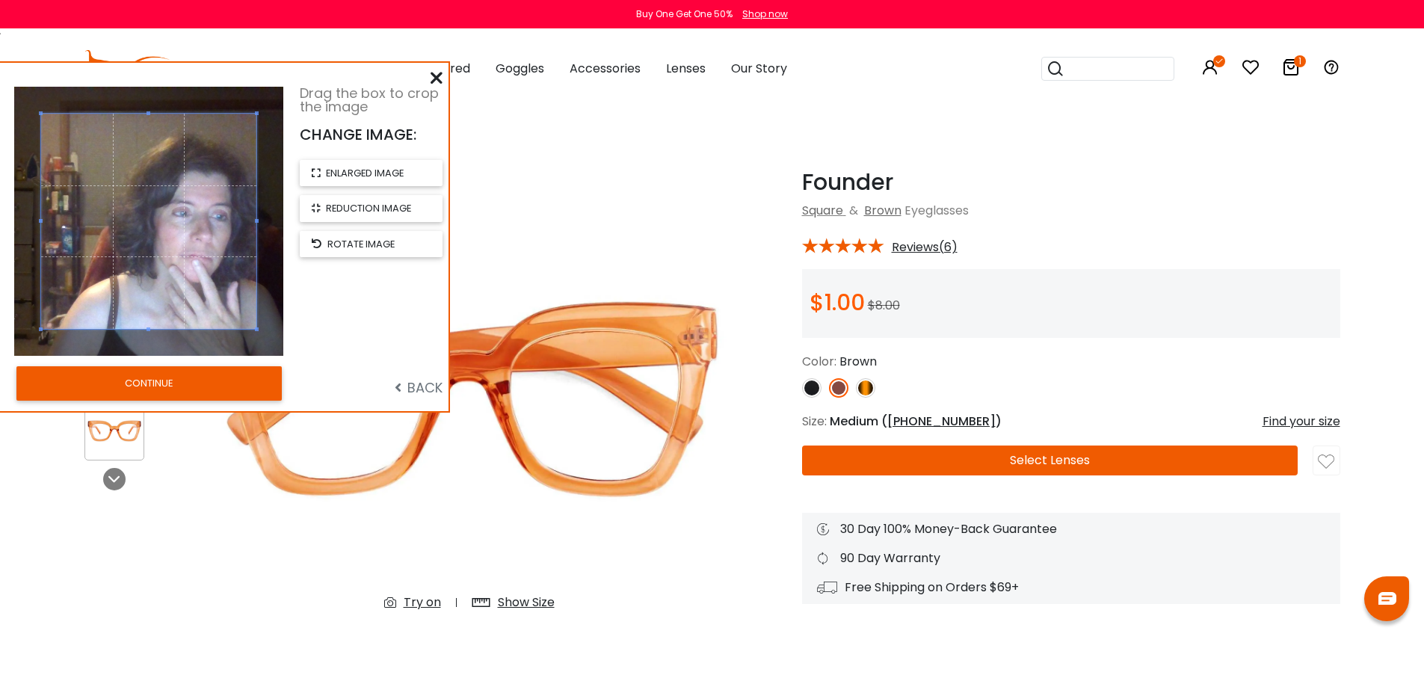
click at [412, 397] on span "BACK" at bounding box center [419, 387] width 48 height 19
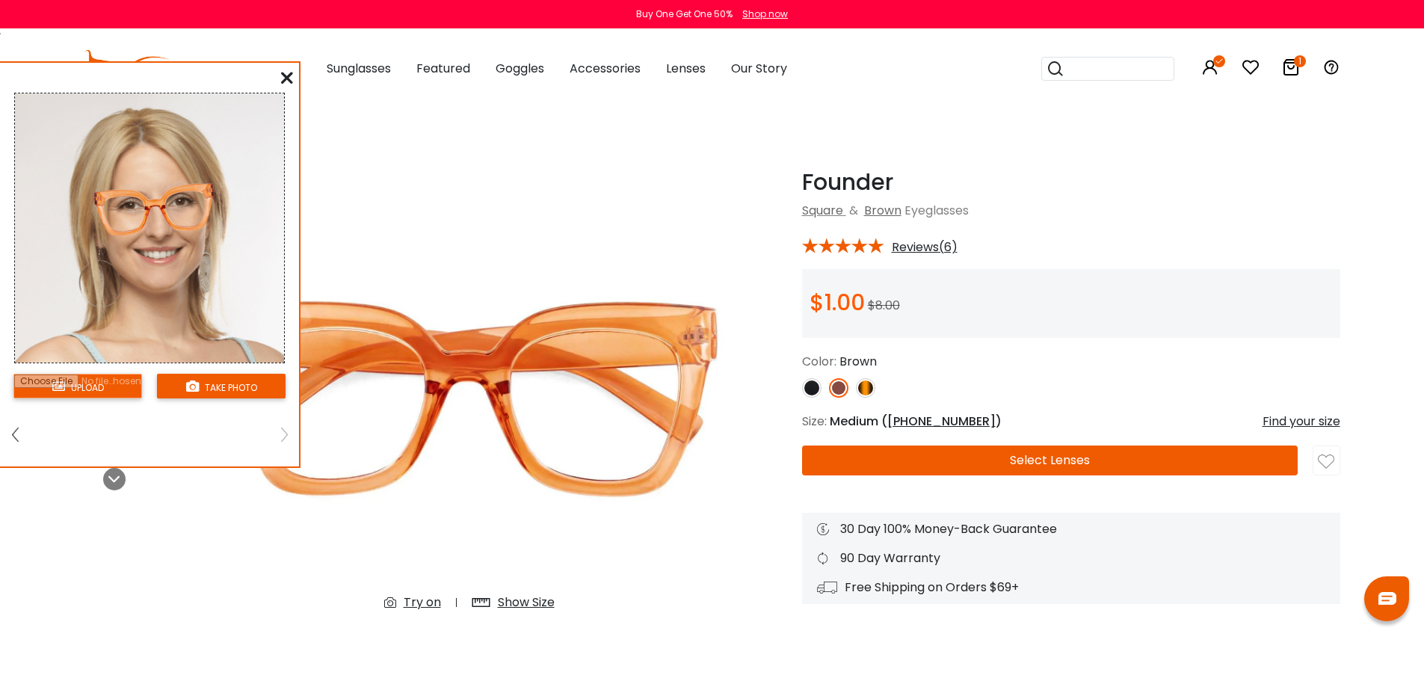
click at [93, 398] on input "file" at bounding box center [77, 386] width 129 height 25
click at [229, 398] on button "take photo" at bounding box center [221, 386] width 129 height 25
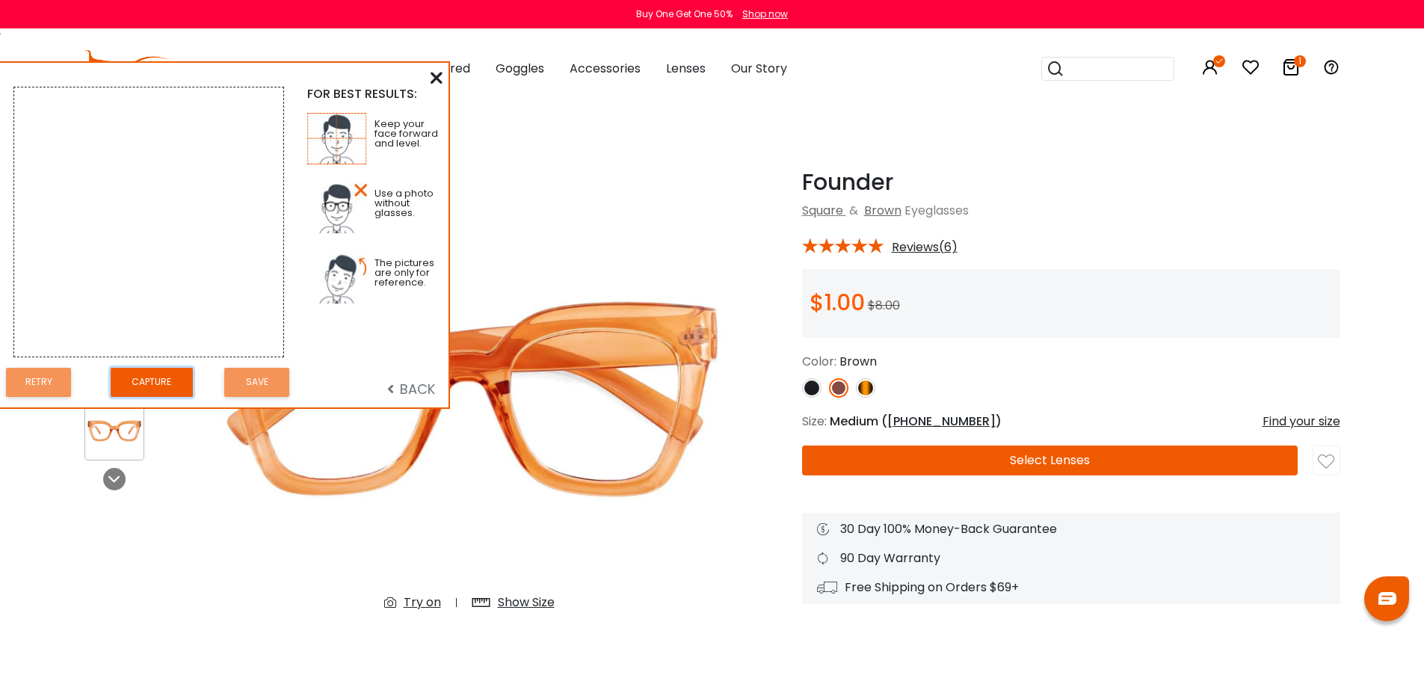
click at [149, 391] on button "Capture" at bounding box center [152, 382] width 82 height 29
click at [250, 397] on button "Save" at bounding box center [256, 382] width 65 height 29
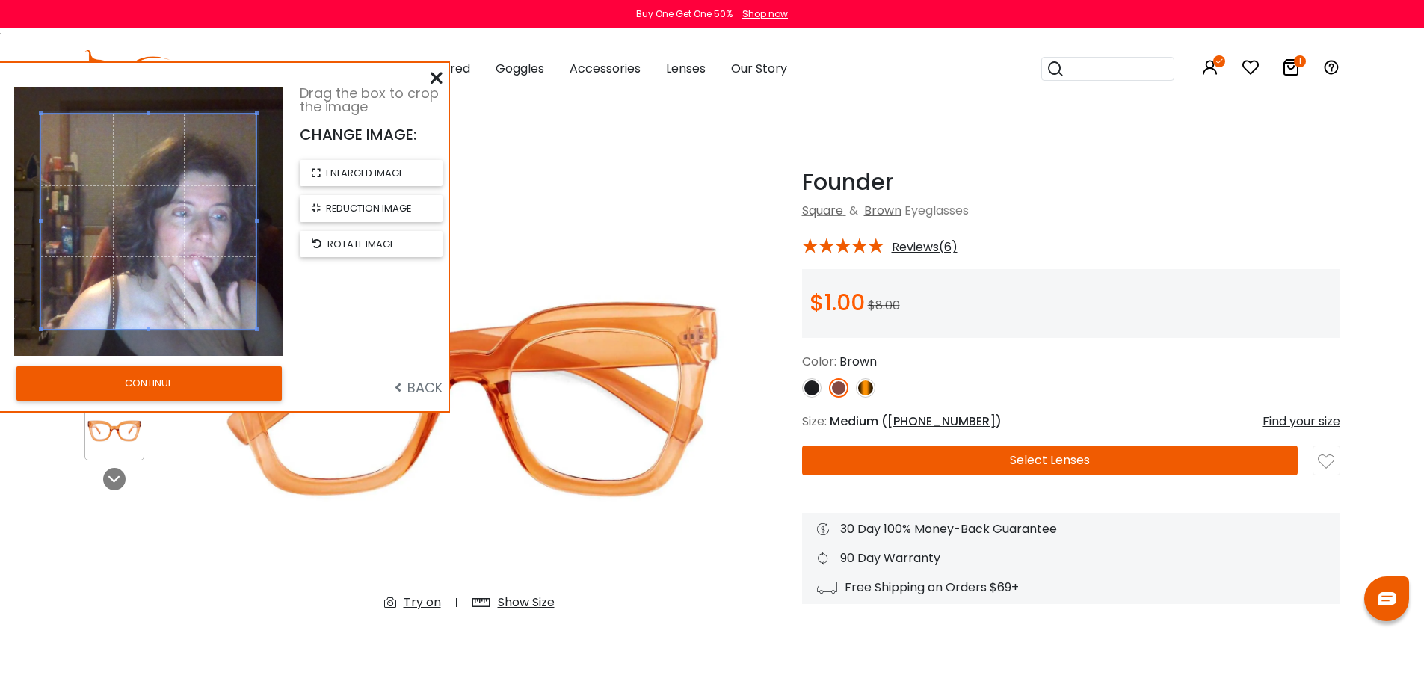
click at [135, 400] on button "CONTINUE" at bounding box center [148, 383] width 265 height 34
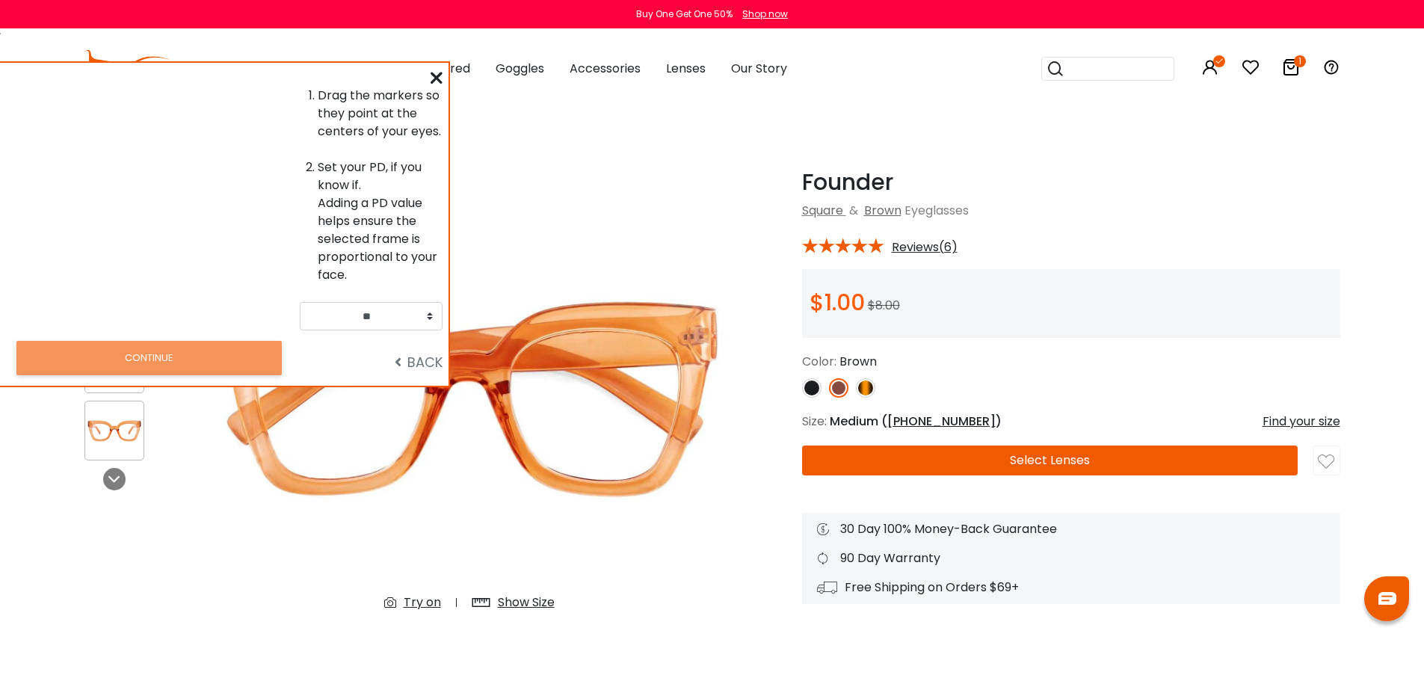
click at [439, 79] on icon at bounding box center [436, 78] width 12 height 12
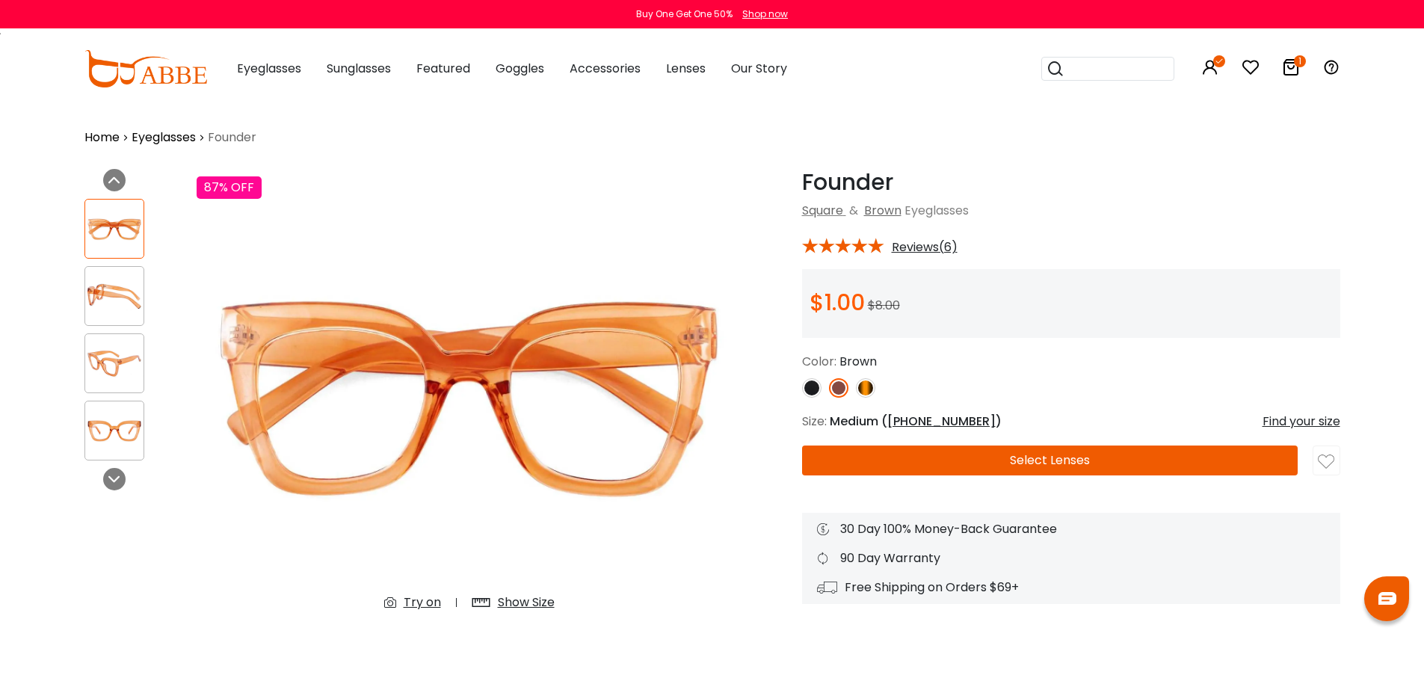
click at [530, 607] on div "Show Size" at bounding box center [526, 602] width 57 height 18
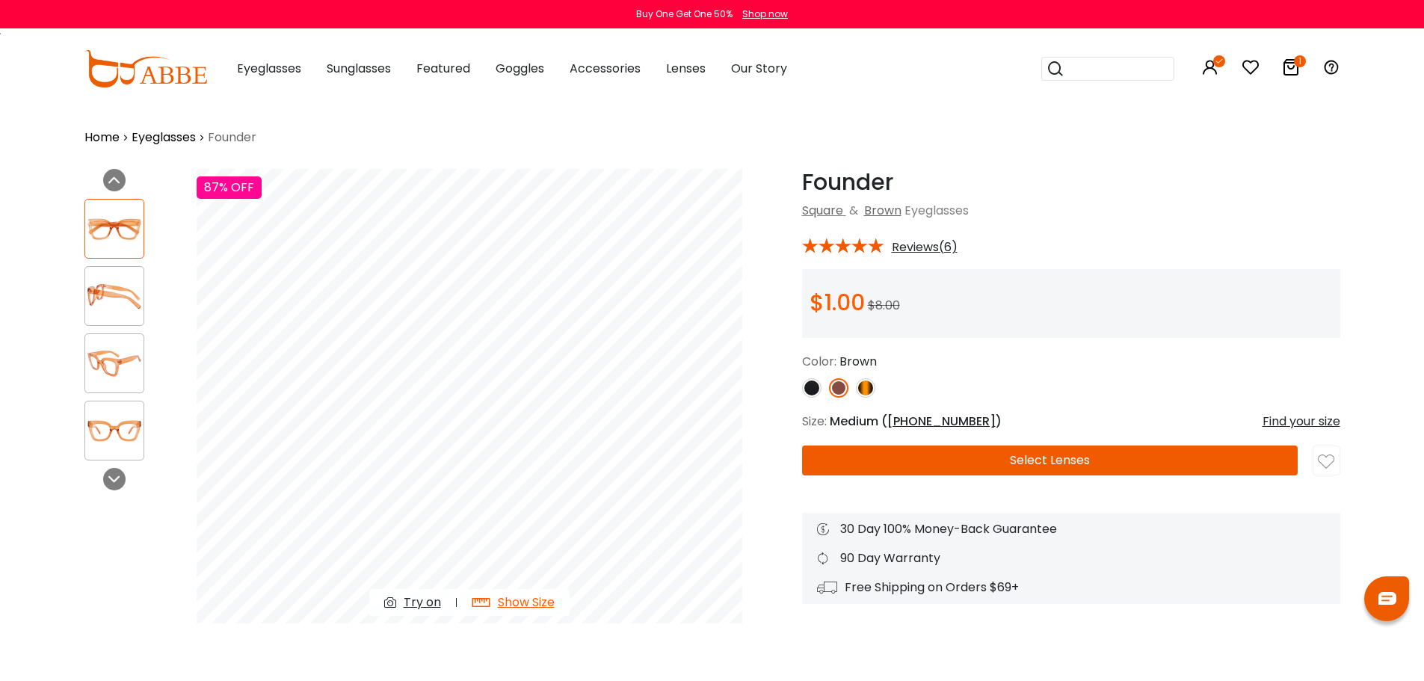
click at [410, 607] on div "Try on" at bounding box center [422, 602] width 37 height 18
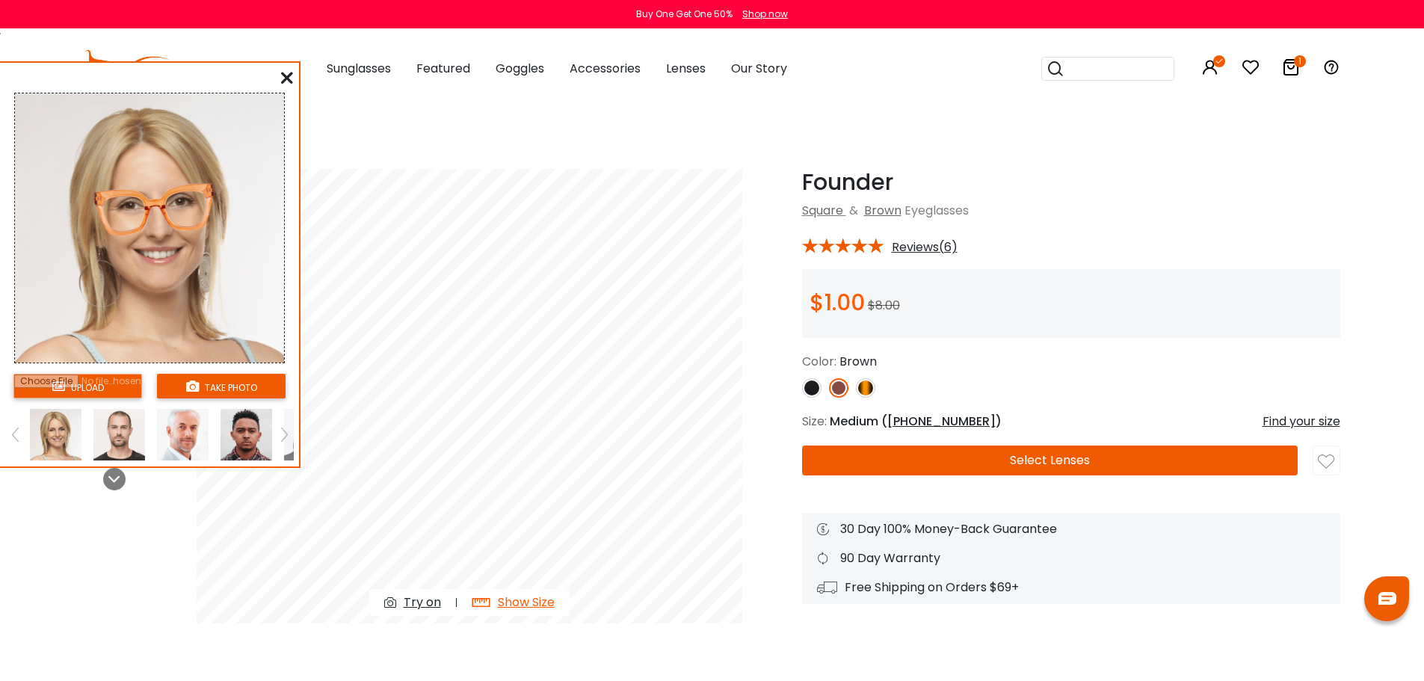
click at [291, 457] on link at bounding box center [284, 435] width 19 height 52
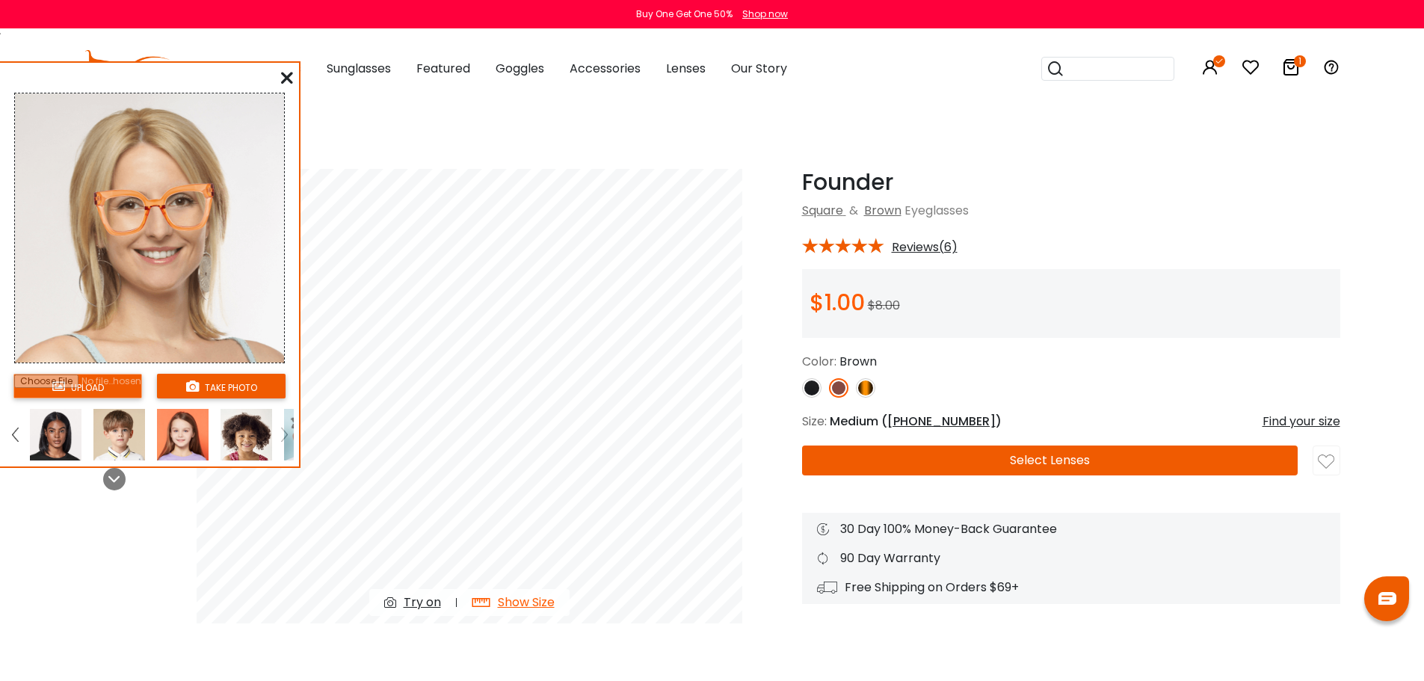
click at [289, 456] on link at bounding box center [284, 435] width 19 height 52
click at [282, 456] on link at bounding box center [284, 435] width 19 height 52
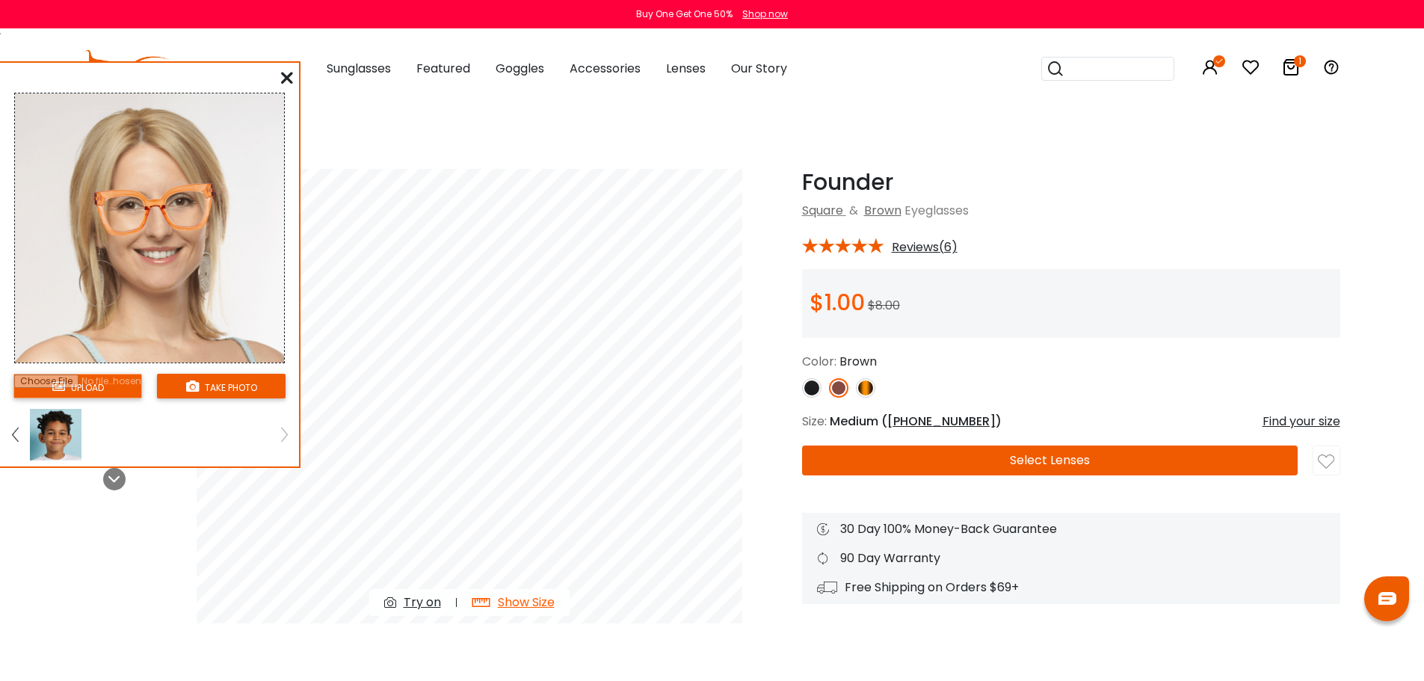
click at [282, 456] on link at bounding box center [284, 435] width 19 height 52
click at [211, 398] on button "take photo" at bounding box center [221, 386] width 129 height 25
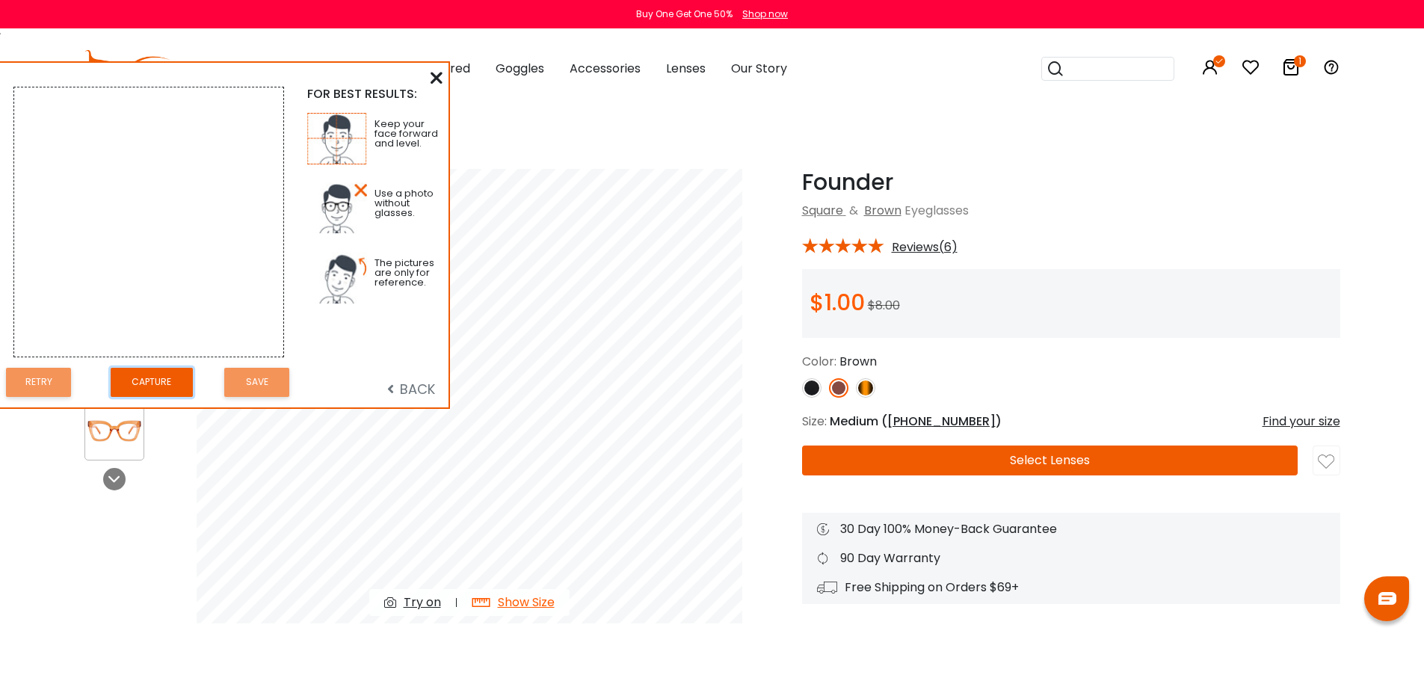
click at [164, 395] on button "Capture" at bounding box center [152, 382] width 82 height 29
click at [164, 394] on button "Capture" at bounding box center [152, 382] width 82 height 29
click at [257, 397] on button "Save" at bounding box center [256, 382] width 65 height 29
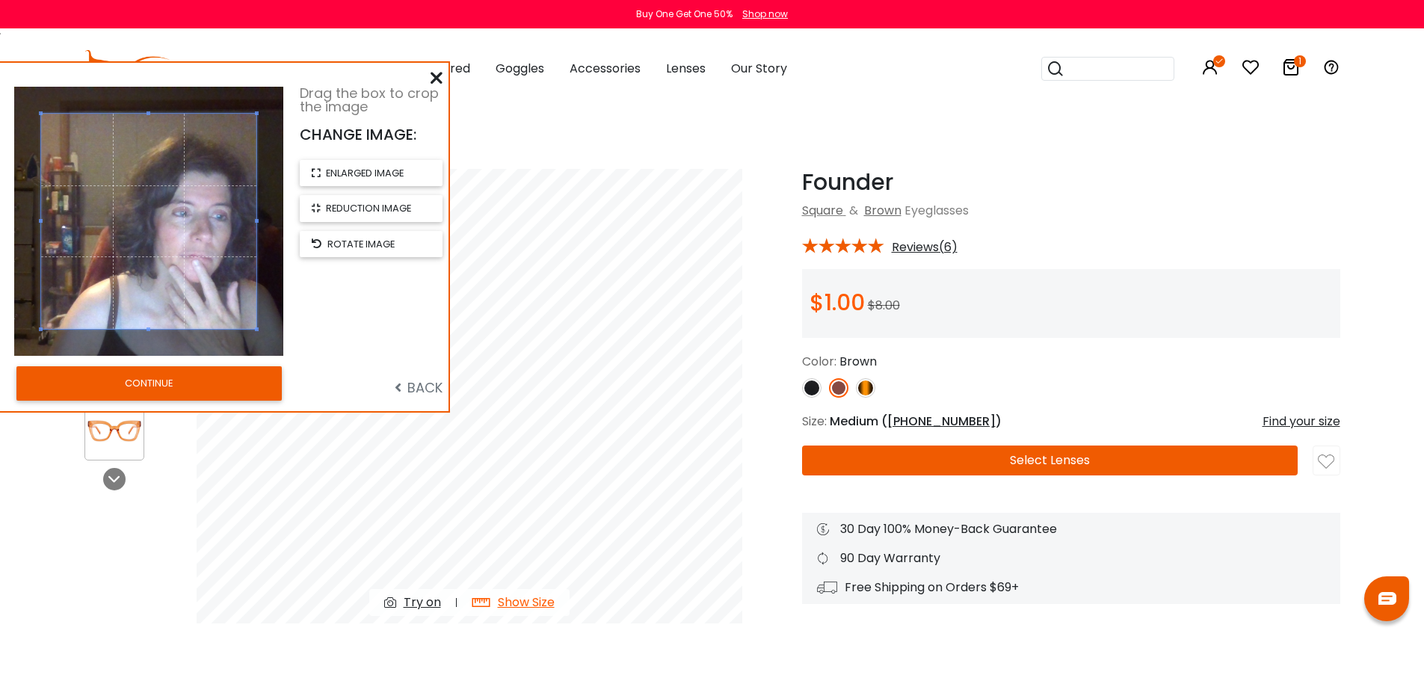
click at [178, 397] on button "CONTINUE" at bounding box center [148, 383] width 265 height 34
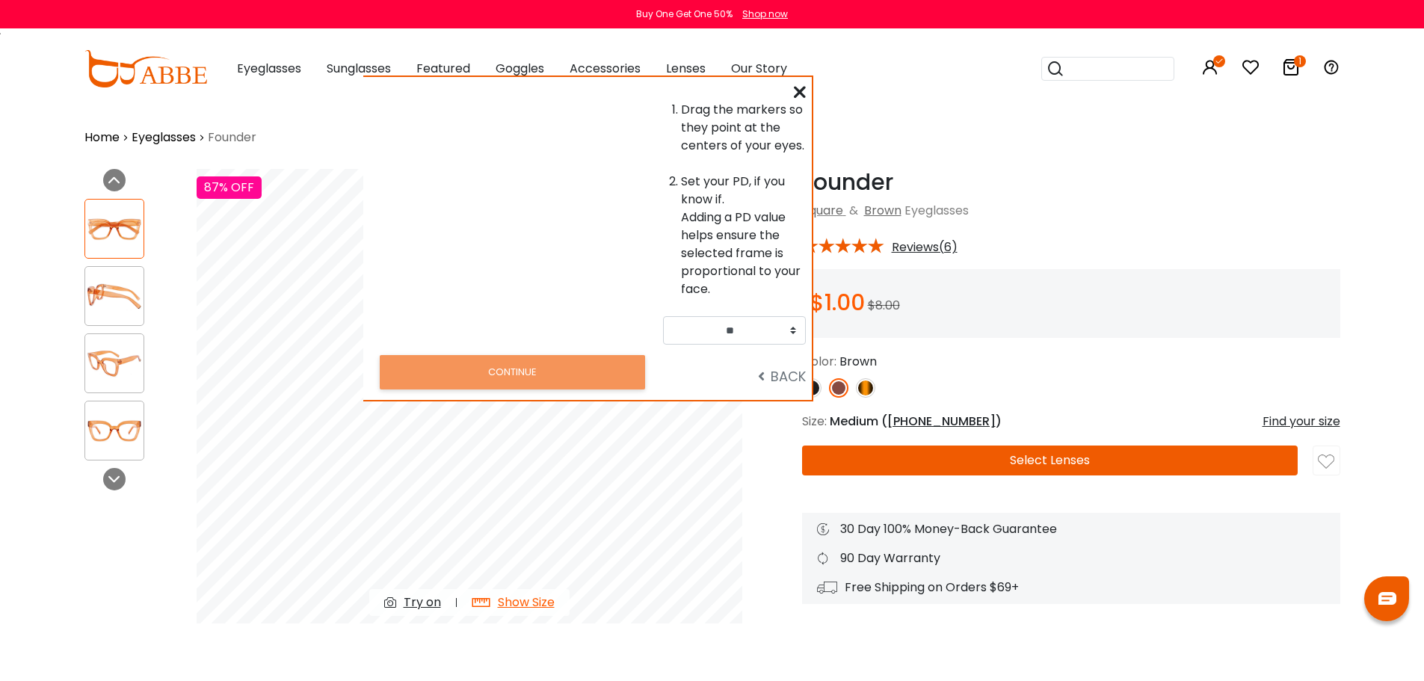
drag, startPoint x: 217, startPoint y: 239, endPoint x: 582, endPoint y: 253, distance: 365.0
click at [582, 253] on div at bounding box center [512, 223] width 301 height 244
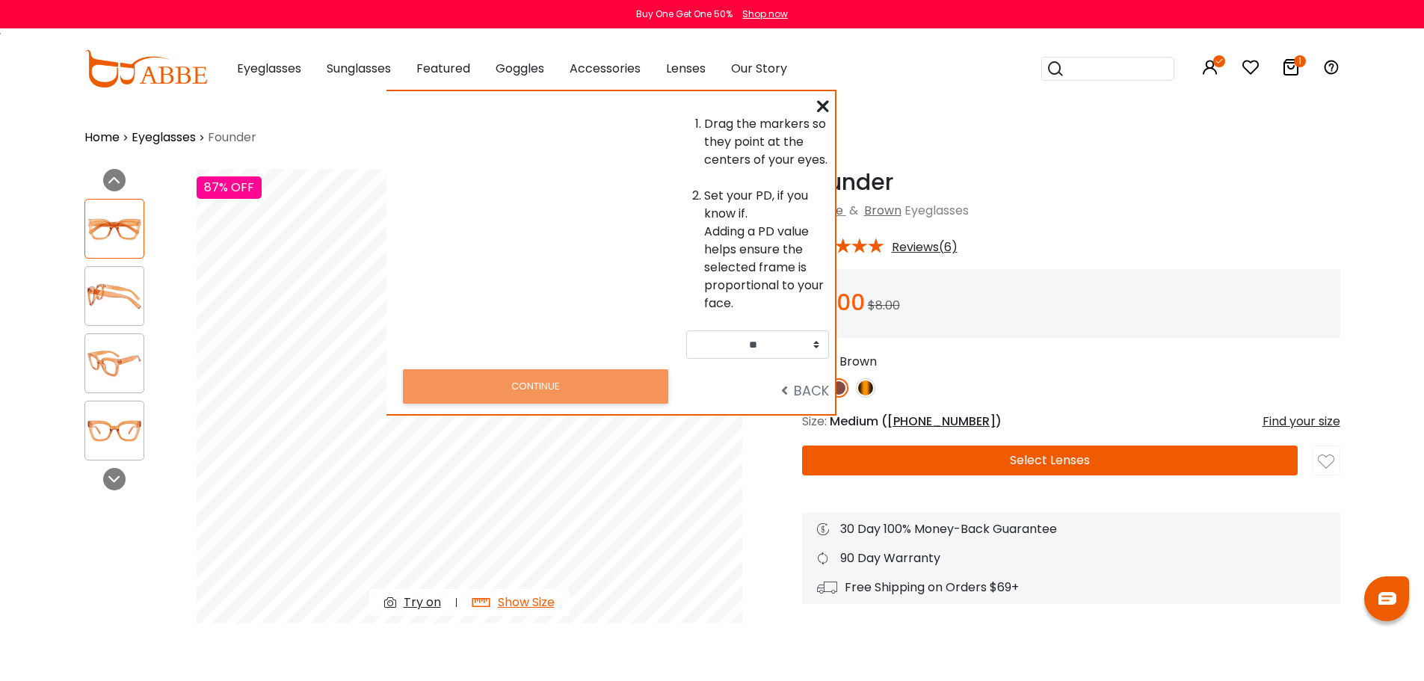
drag, startPoint x: 709, startPoint y: 191, endPoint x: 768, endPoint y: 143, distance: 75.5
click at [768, 143] on li "Drag the markers so they point at the centers of your eyes." at bounding box center [766, 142] width 125 height 54
click at [808, 400] on span "BACK" at bounding box center [805, 390] width 48 height 19
click at [781, 397] on icon at bounding box center [784, 389] width 7 height 13
click at [107, 485] on div at bounding box center [114, 479] width 22 height 22
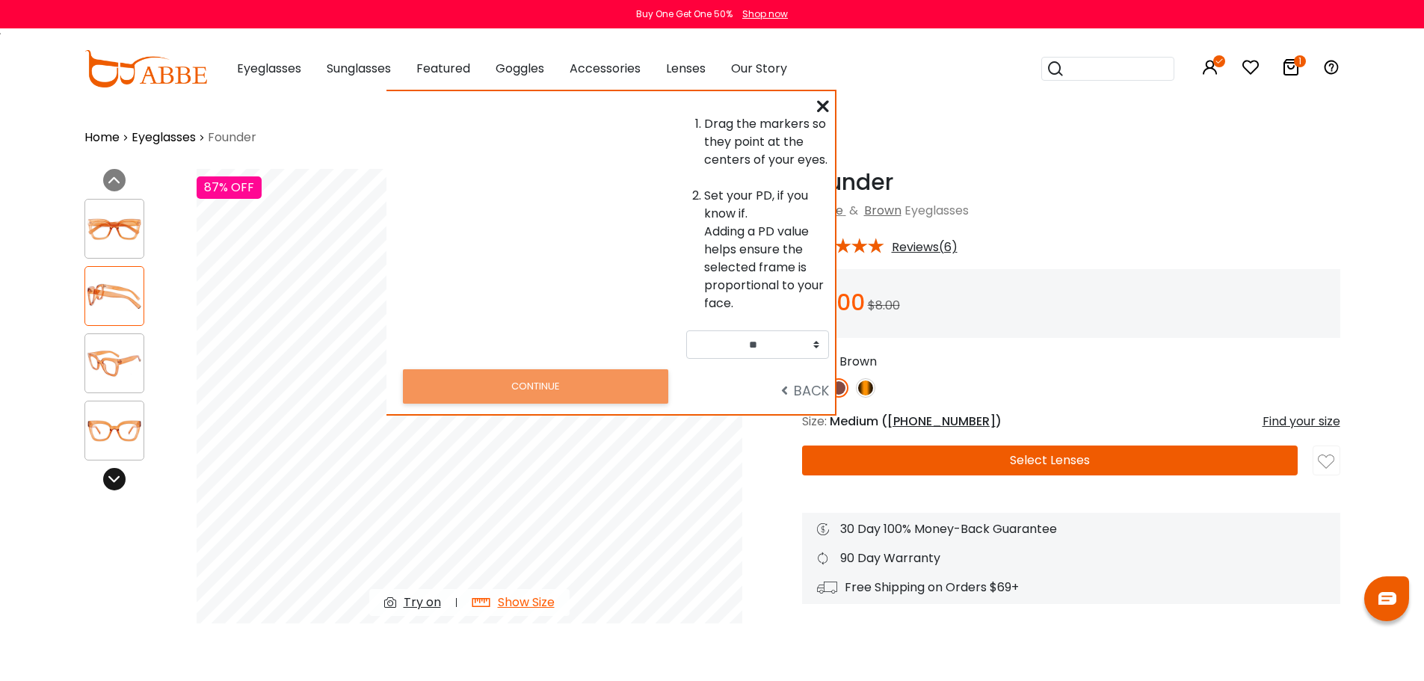
click at [107, 485] on div at bounding box center [114, 479] width 22 height 22
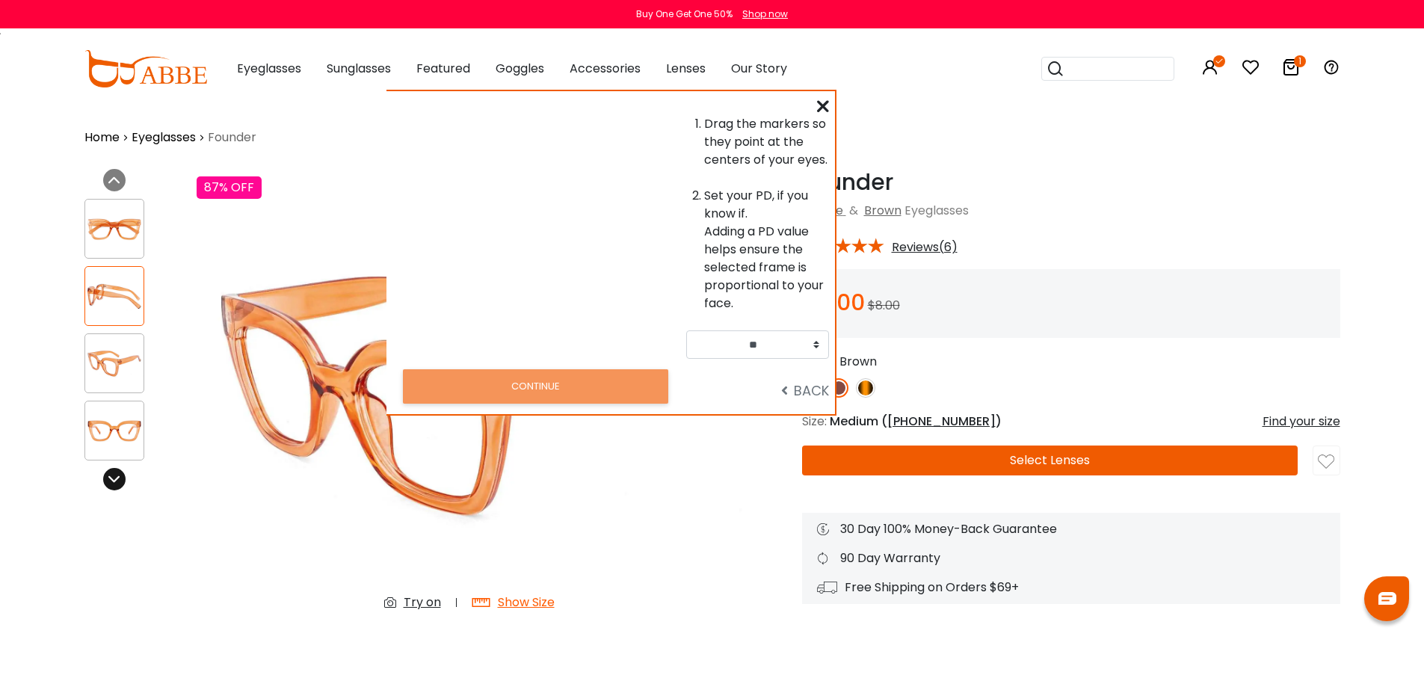
click at [107, 485] on div at bounding box center [114, 479] width 22 height 22
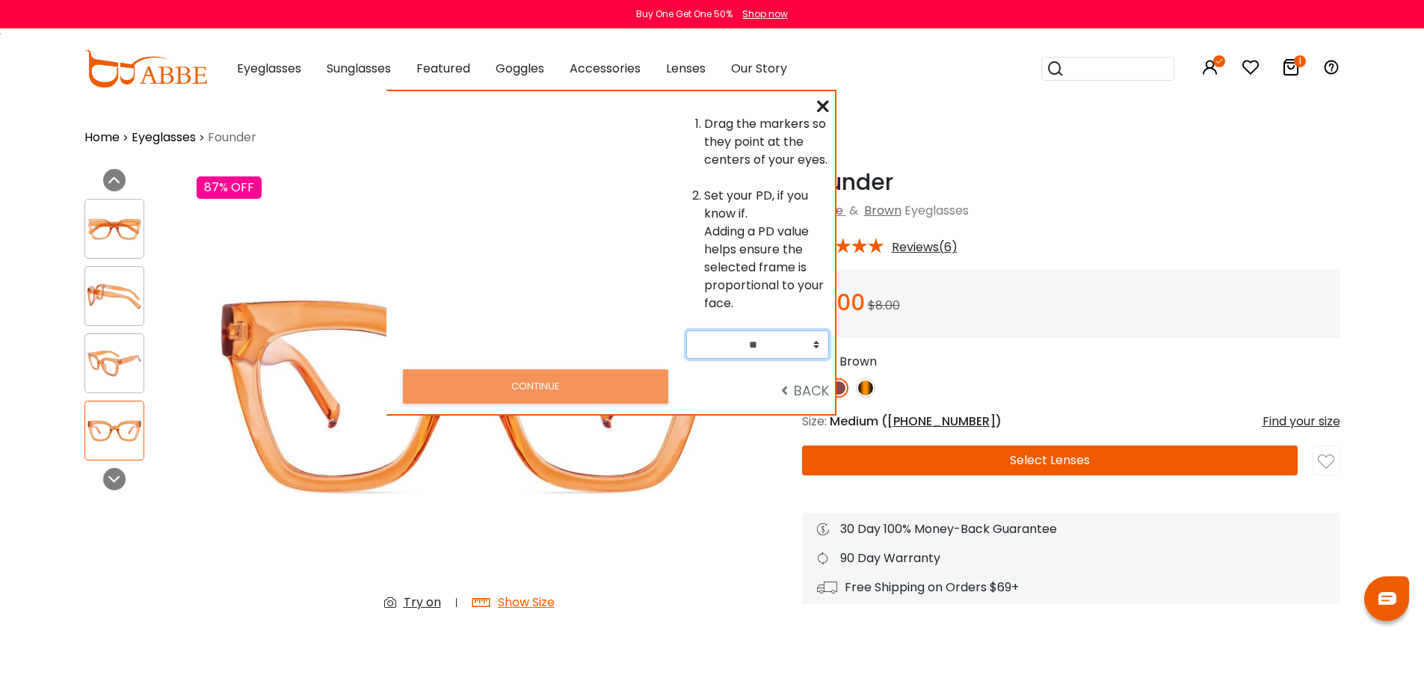
click at [812, 359] on select "** ** ** ** ** ** ** ** ** ** ** ** ** ** ** ** ** ** ** ** ** ** ** ** ** ** *…" at bounding box center [757, 344] width 143 height 28
select select "**"
click at [686, 359] on select "** ** ** ** ** ** ** ** ** ** ** ** ** ** ** ** ** ** ** ** ** ** ** ** ** ** *…" at bounding box center [757, 344] width 143 height 28
click at [811, 400] on span "BACK" at bounding box center [805, 390] width 48 height 19
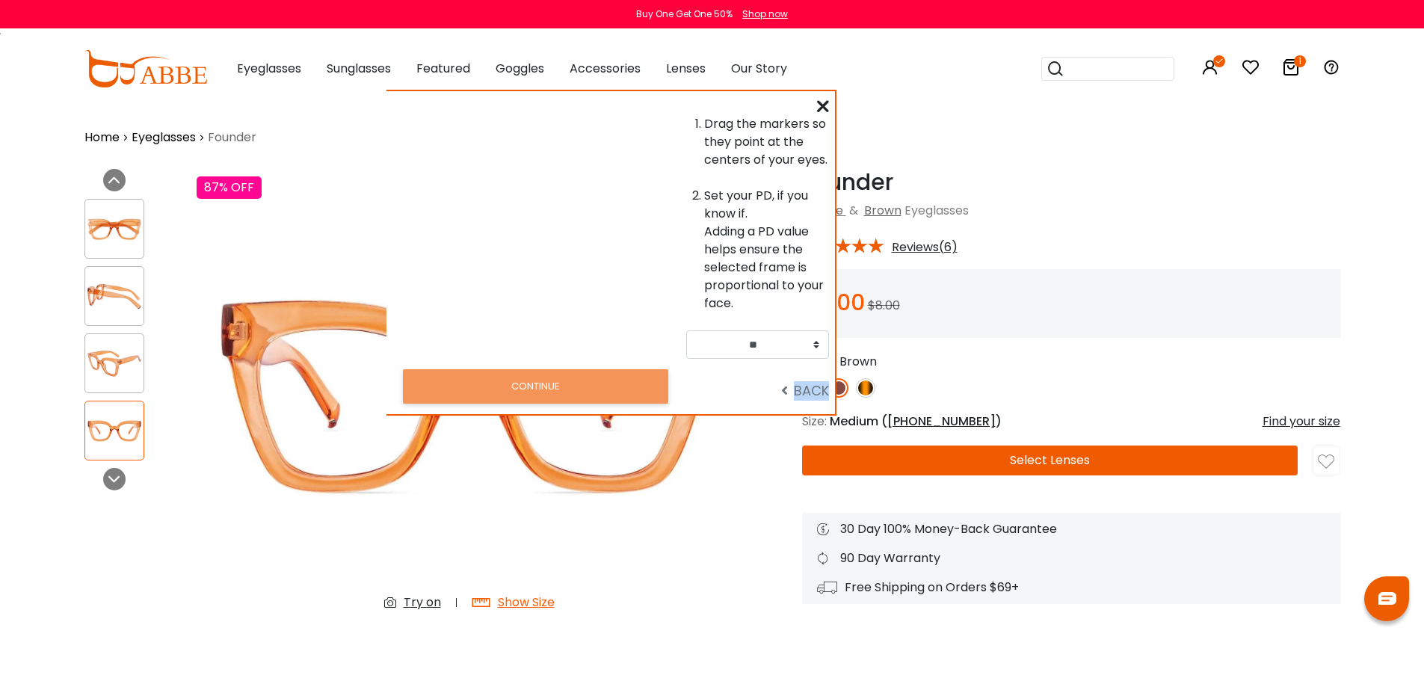
click at [811, 400] on span "BACK" at bounding box center [805, 390] width 48 height 19
click at [822, 112] on icon at bounding box center [823, 106] width 12 height 12
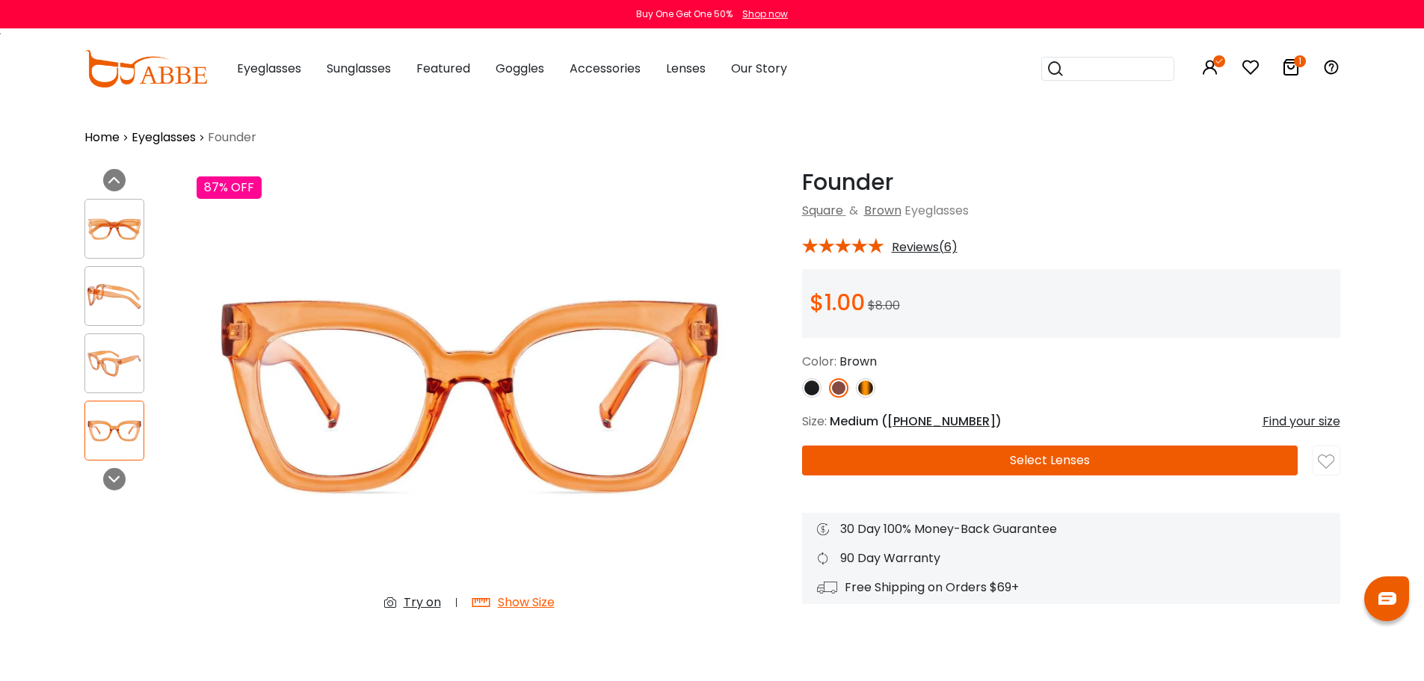
click at [415, 606] on div "Try on" at bounding box center [422, 602] width 37 height 18
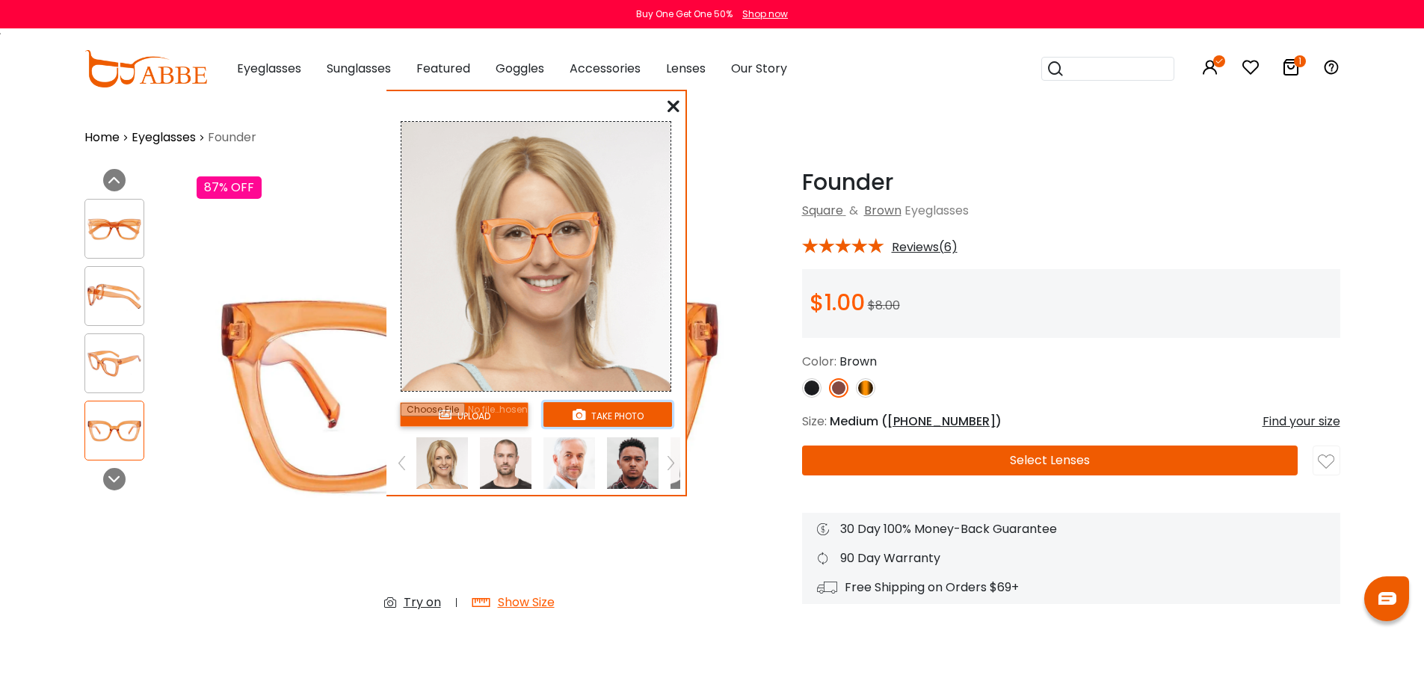
click at [620, 427] on button "take photo" at bounding box center [607, 414] width 129 height 25
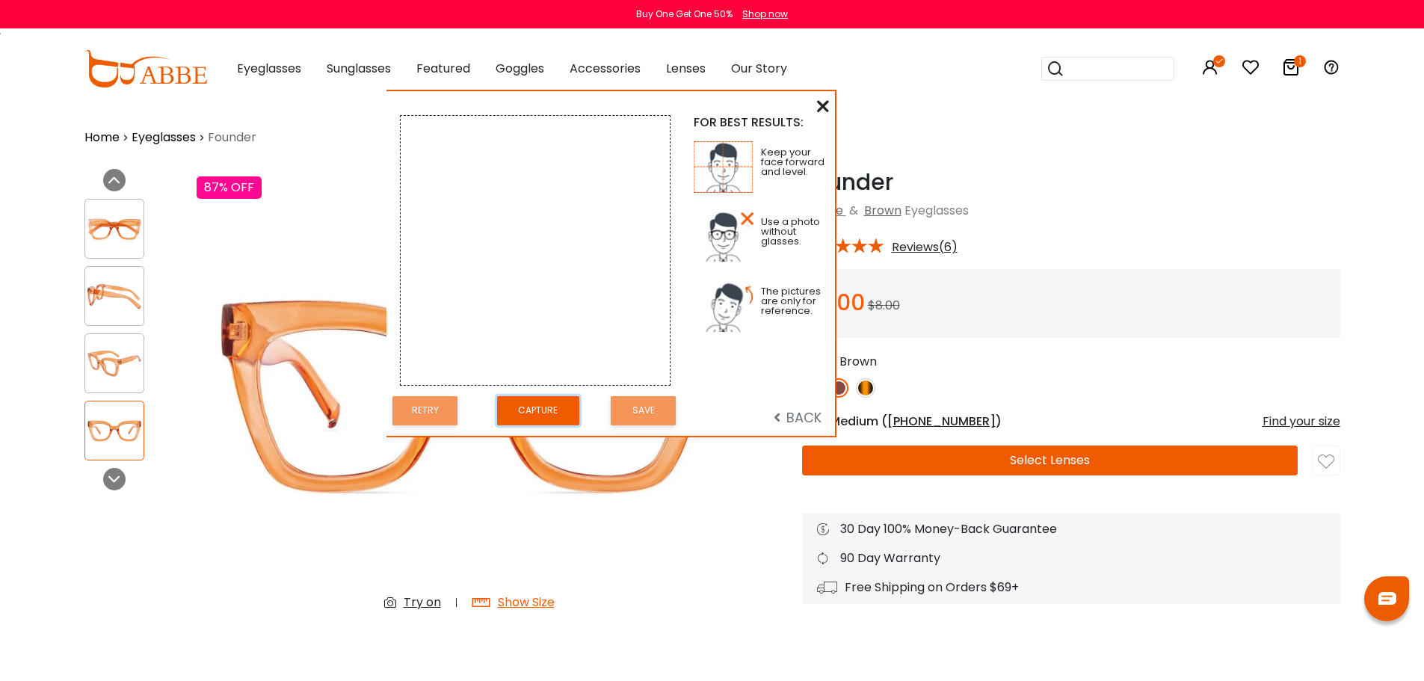
click at [549, 423] on button "Capture" at bounding box center [538, 410] width 82 height 29
click at [426, 423] on button "Retry" at bounding box center [424, 410] width 65 height 29
click at [550, 425] on button "Capture" at bounding box center [538, 410] width 82 height 29
click at [436, 418] on button "Retry" at bounding box center [424, 410] width 65 height 29
click at [534, 419] on button "Capture" at bounding box center [538, 410] width 82 height 29
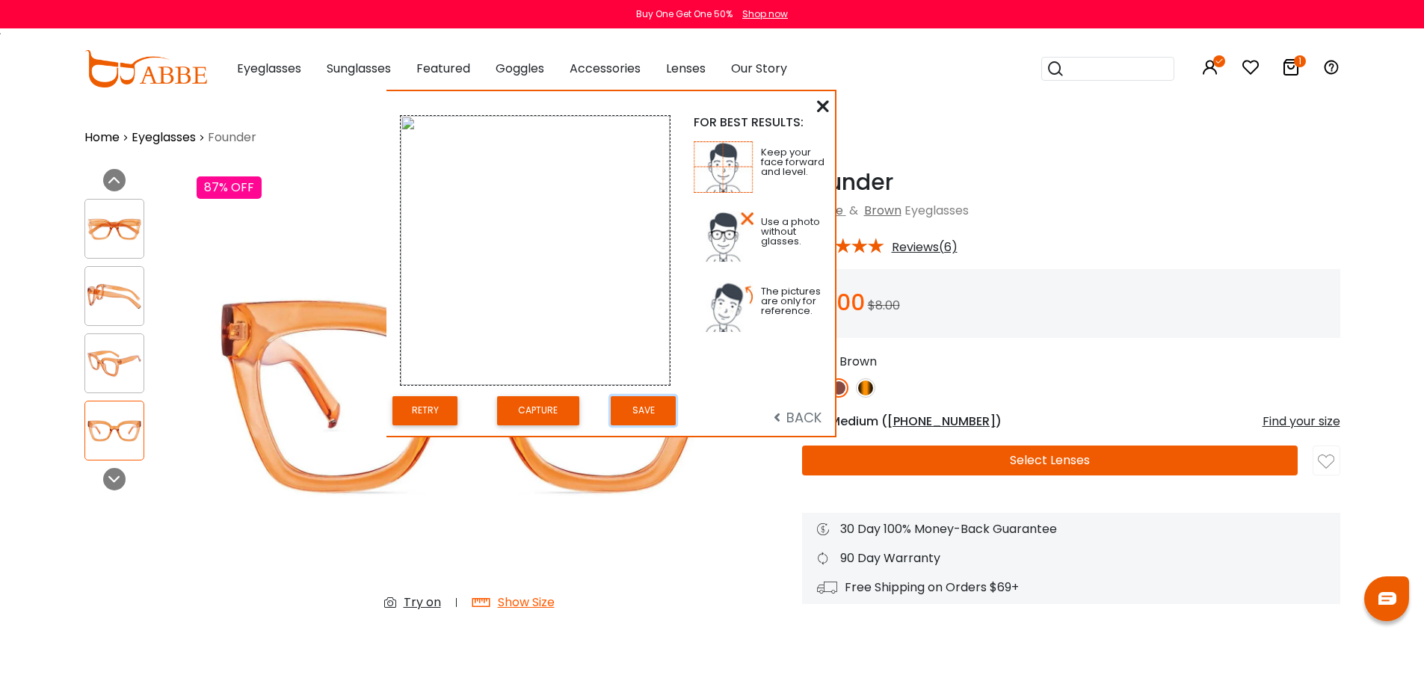
click at [635, 425] on button "Save" at bounding box center [643, 410] width 65 height 29
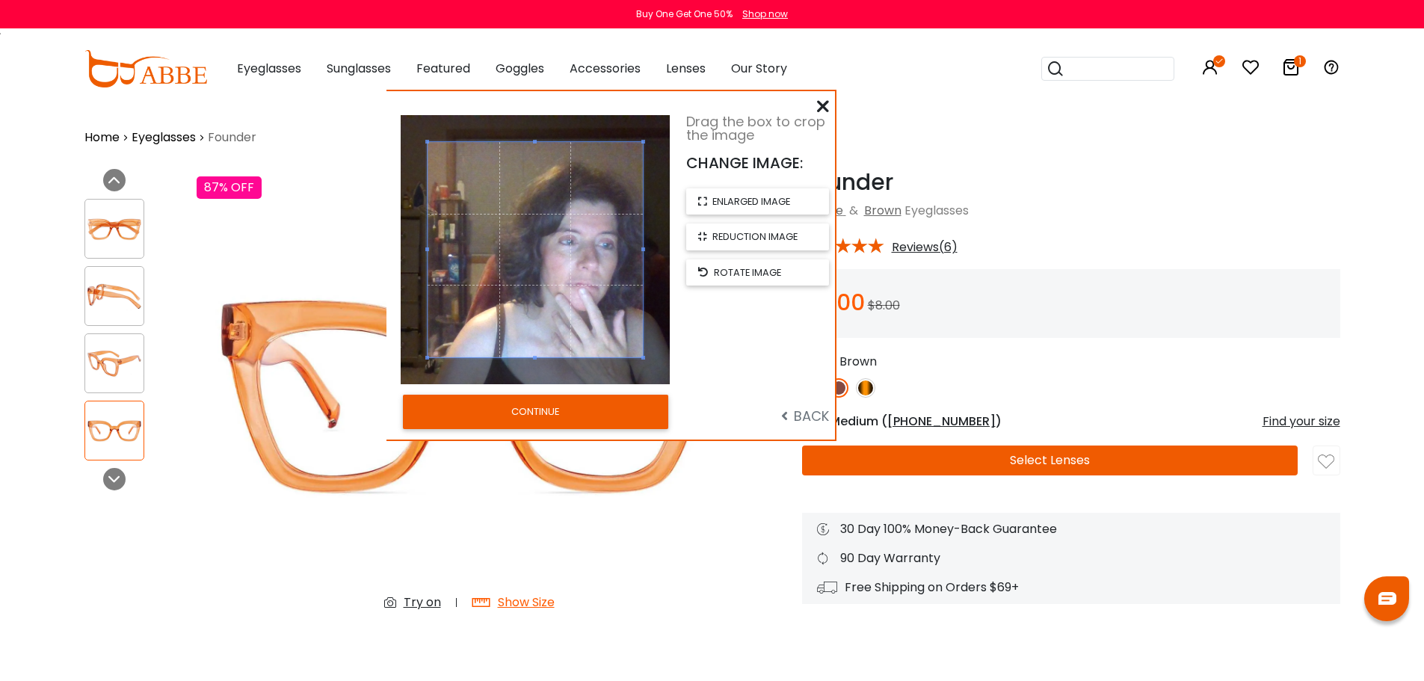
click at [636, 426] on button "CONTINUE" at bounding box center [535, 412] width 265 height 34
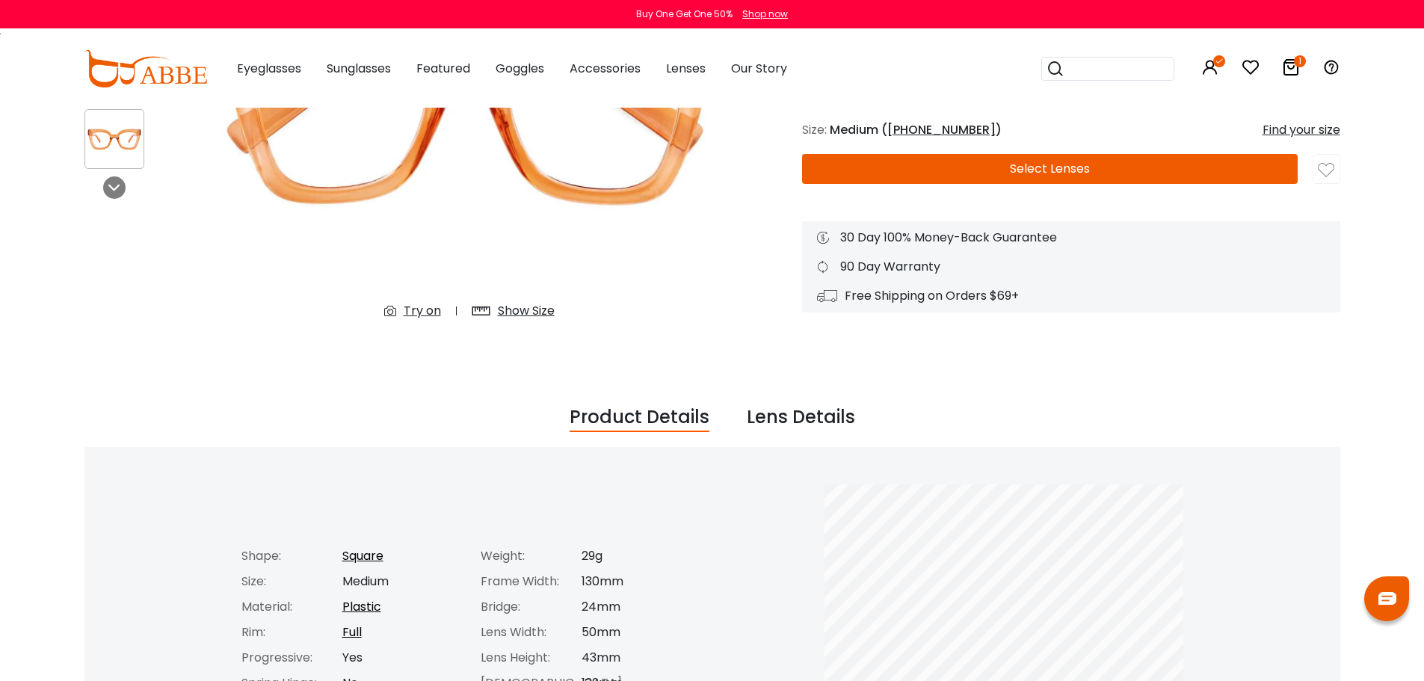
scroll to position [448, 0]
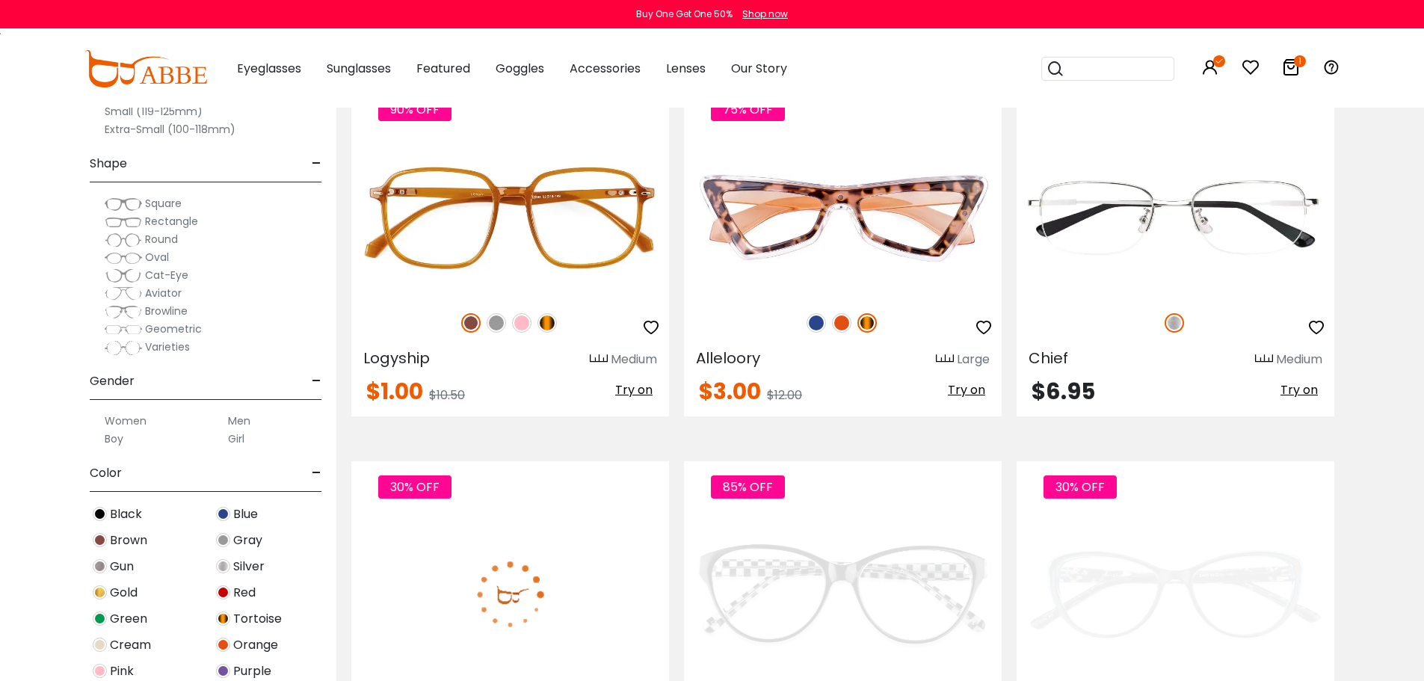
scroll to position [3288, 0]
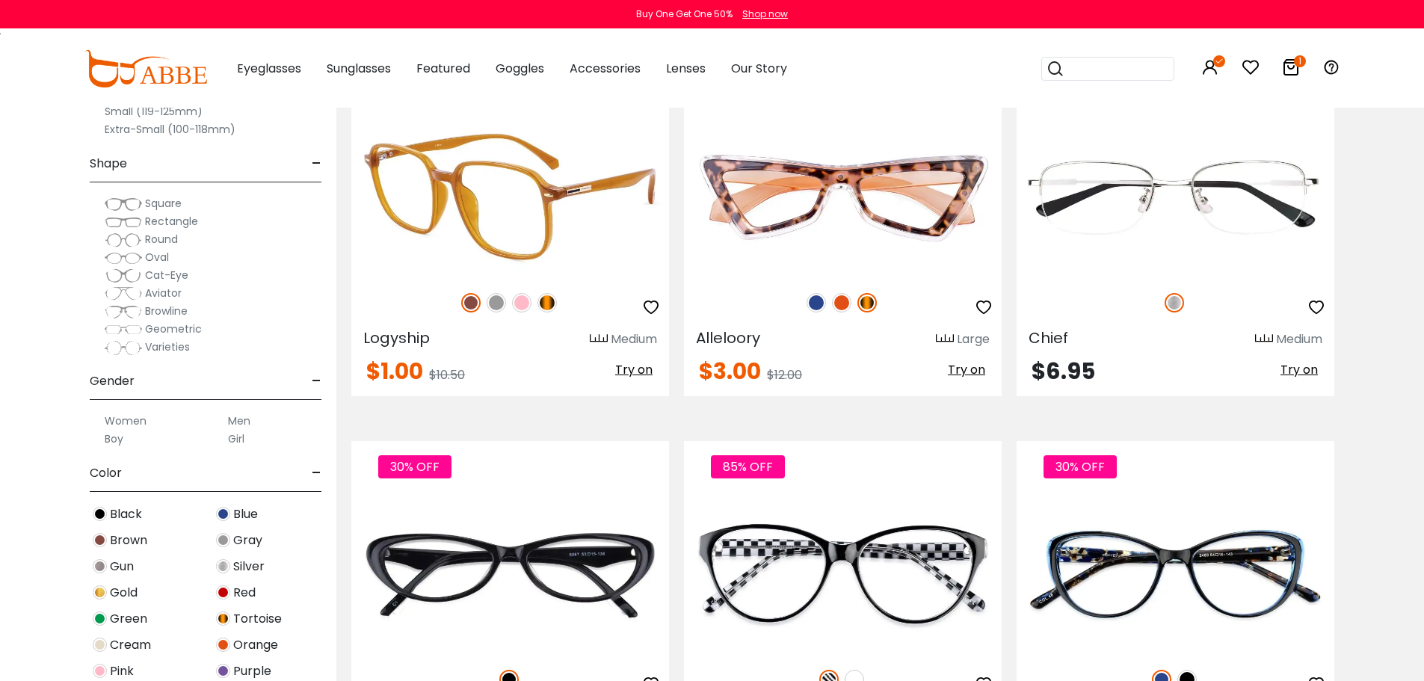
click at [543, 277] on img at bounding box center [510, 196] width 318 height 159
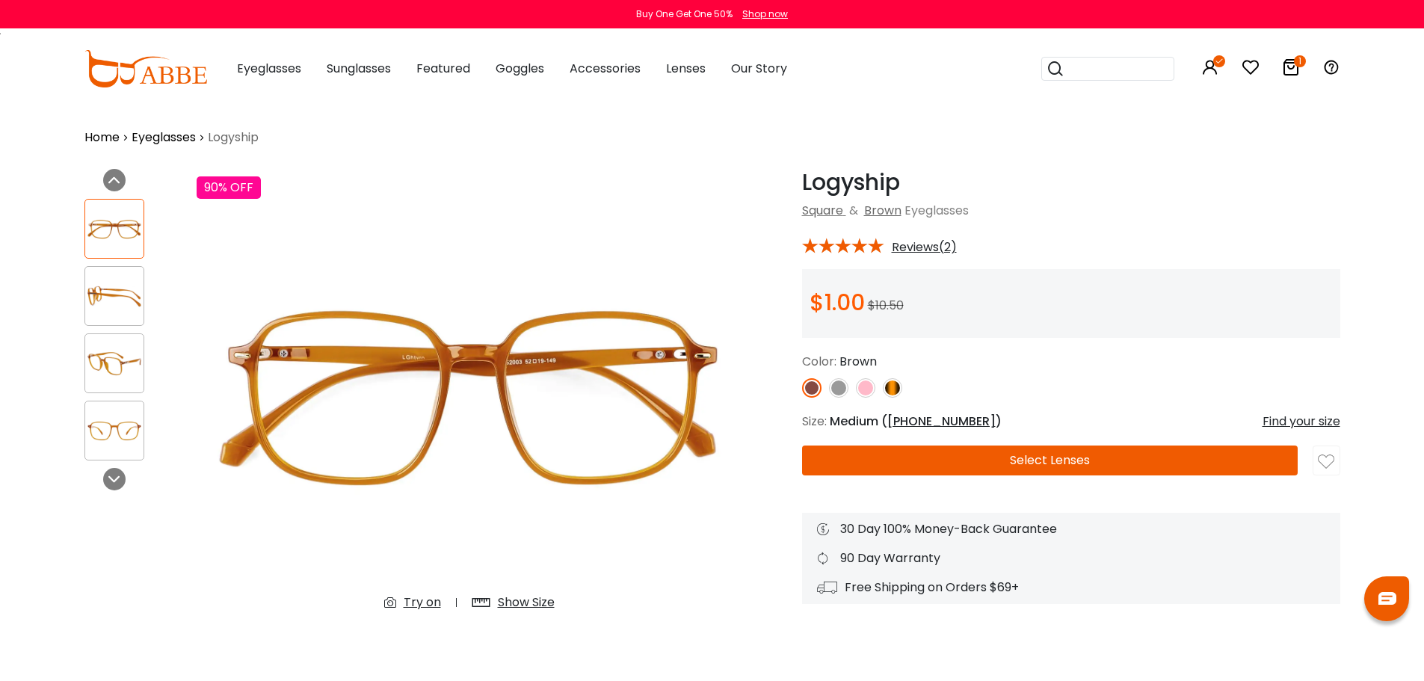
click at [874, 395] on link at bounding box center [865, 387] width 19 height 19
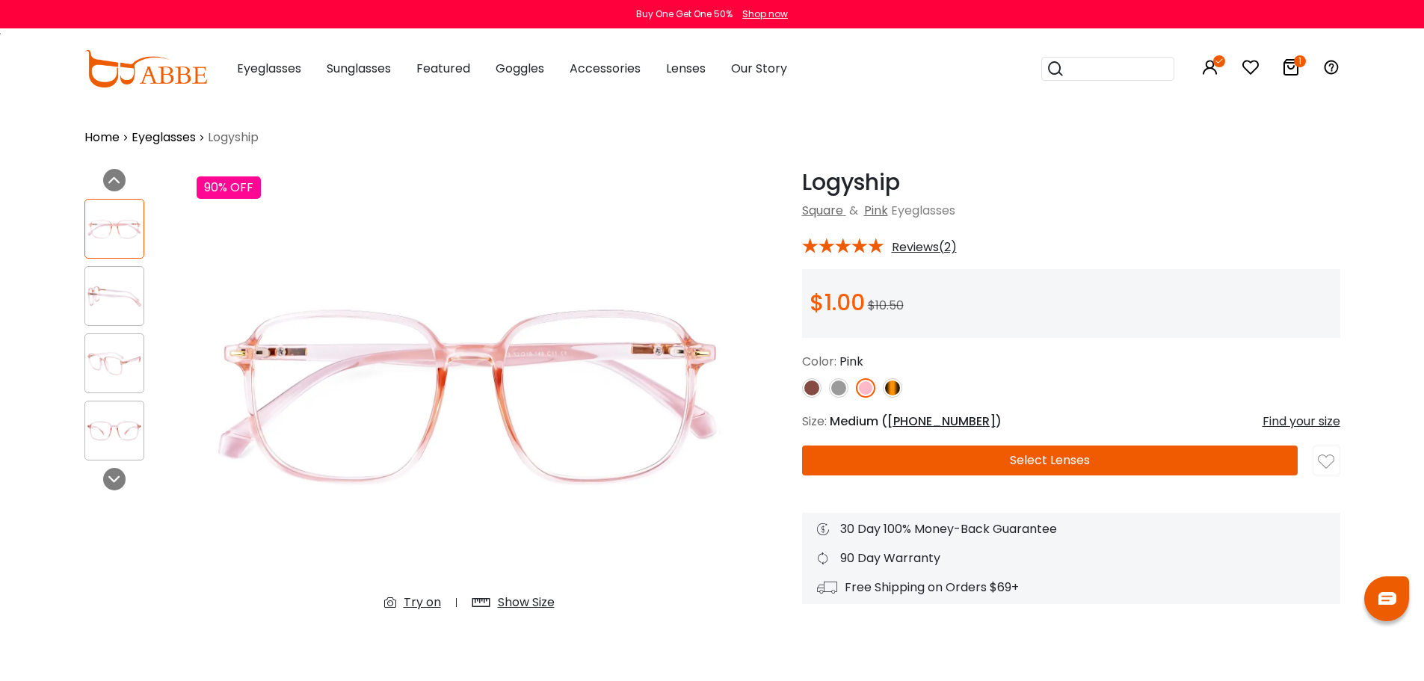
click at [833, 398] on img at bounding box center [838, 387] width 19 height 19
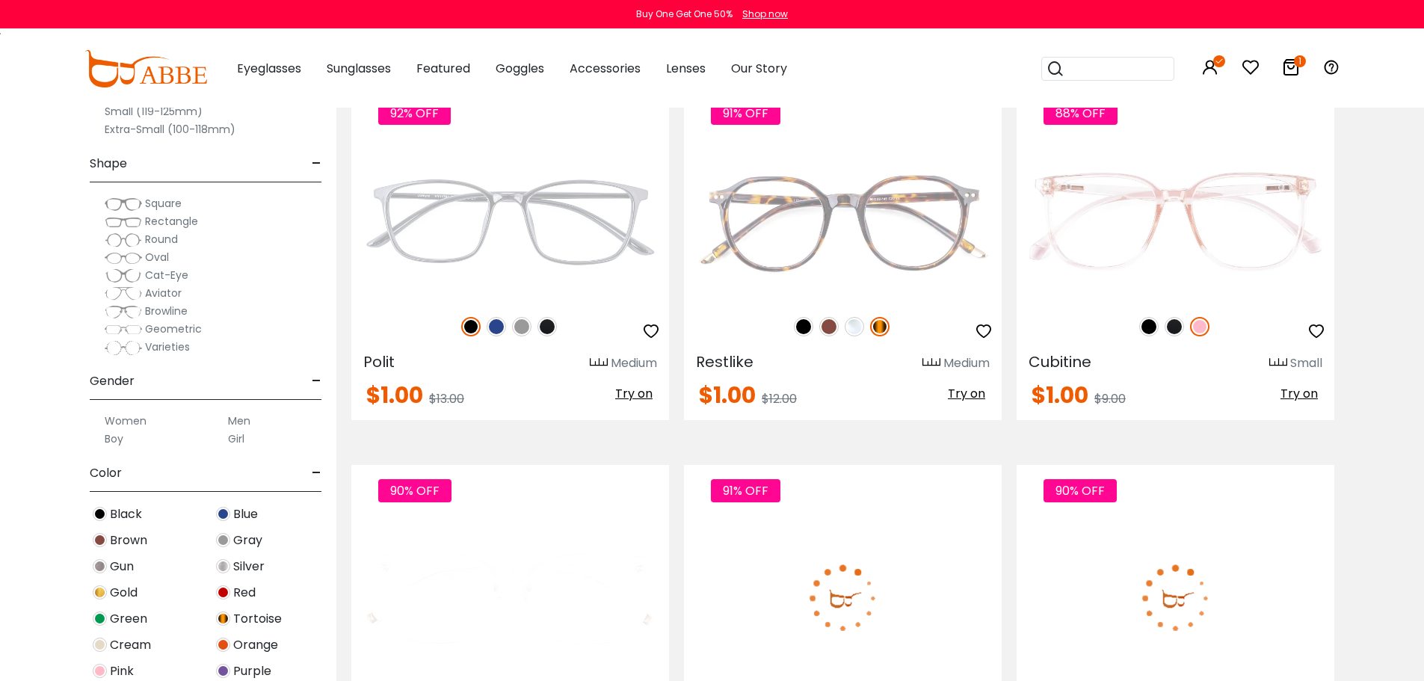
scroll to position [7249, 0]
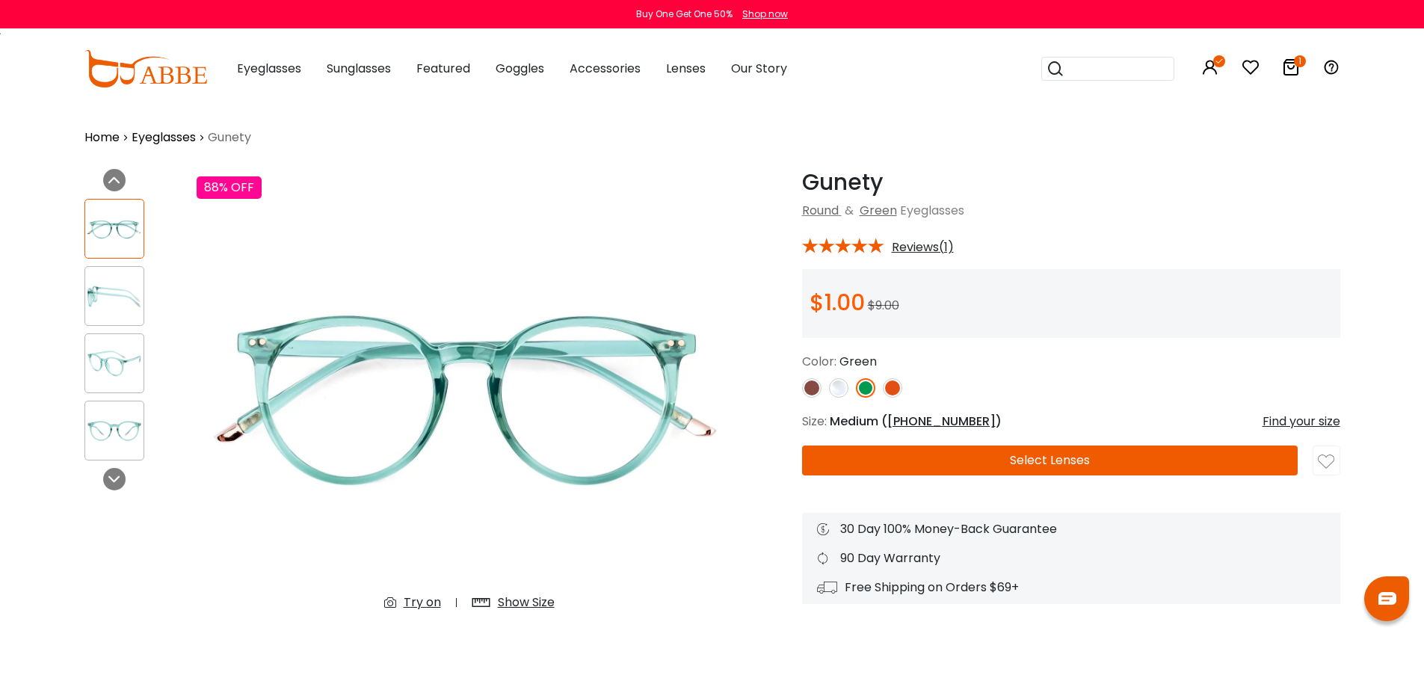
click at [404, 611] on div "Try on" at bounding box center [422, 602] width 37 height 18
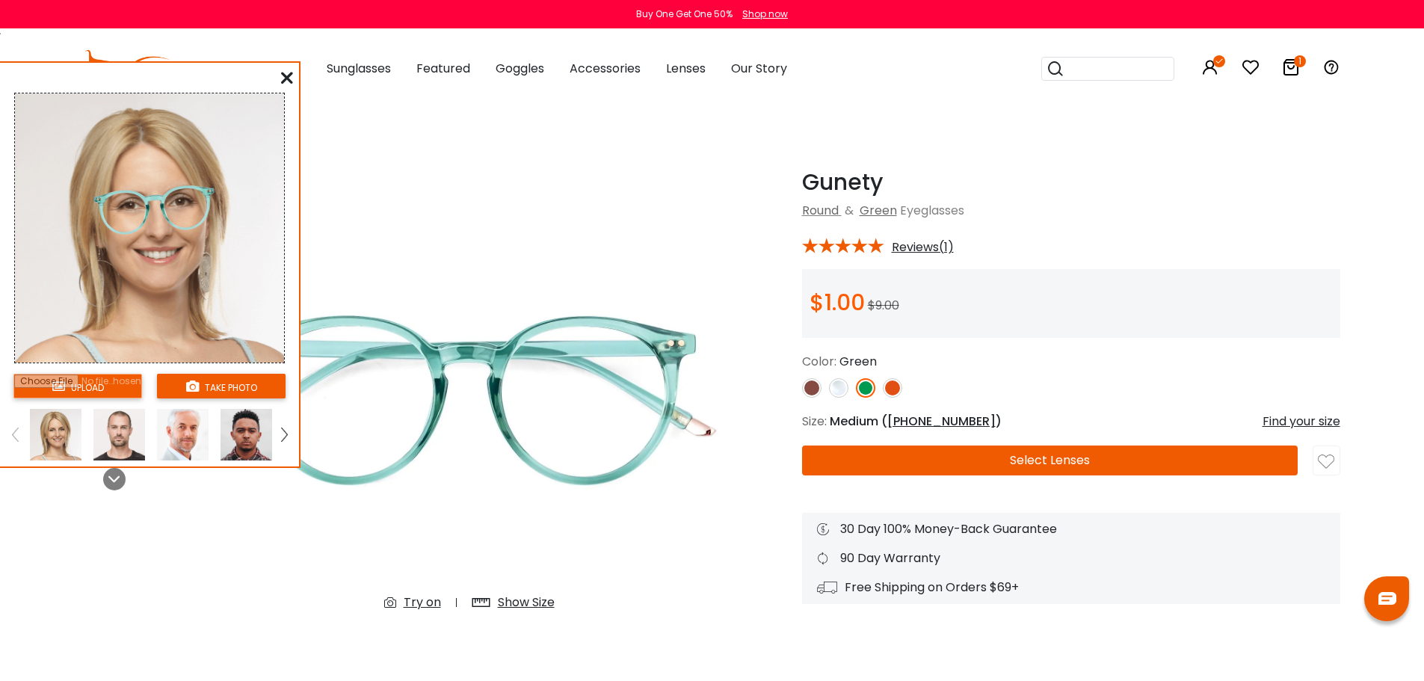
click at [288, 83] on icon at bounding box center [287, 78] width 12 height 12
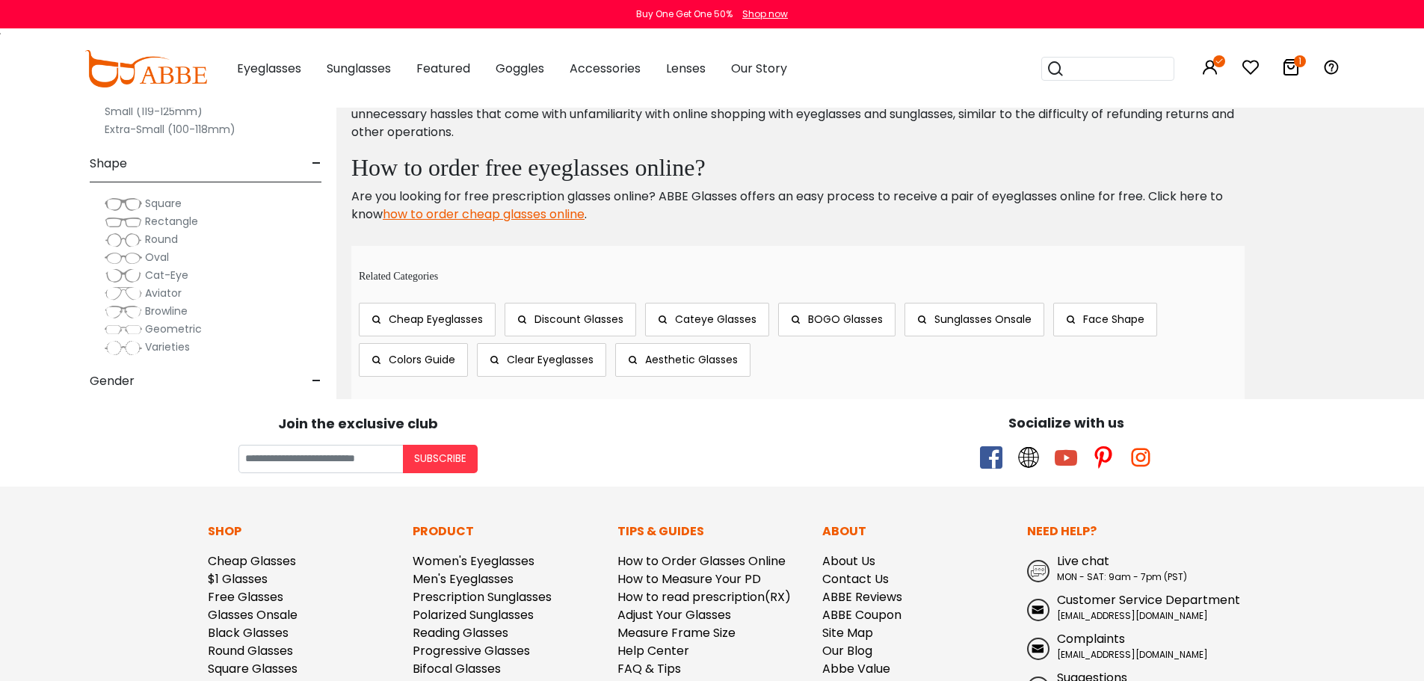
scroll to position [8445, 0]
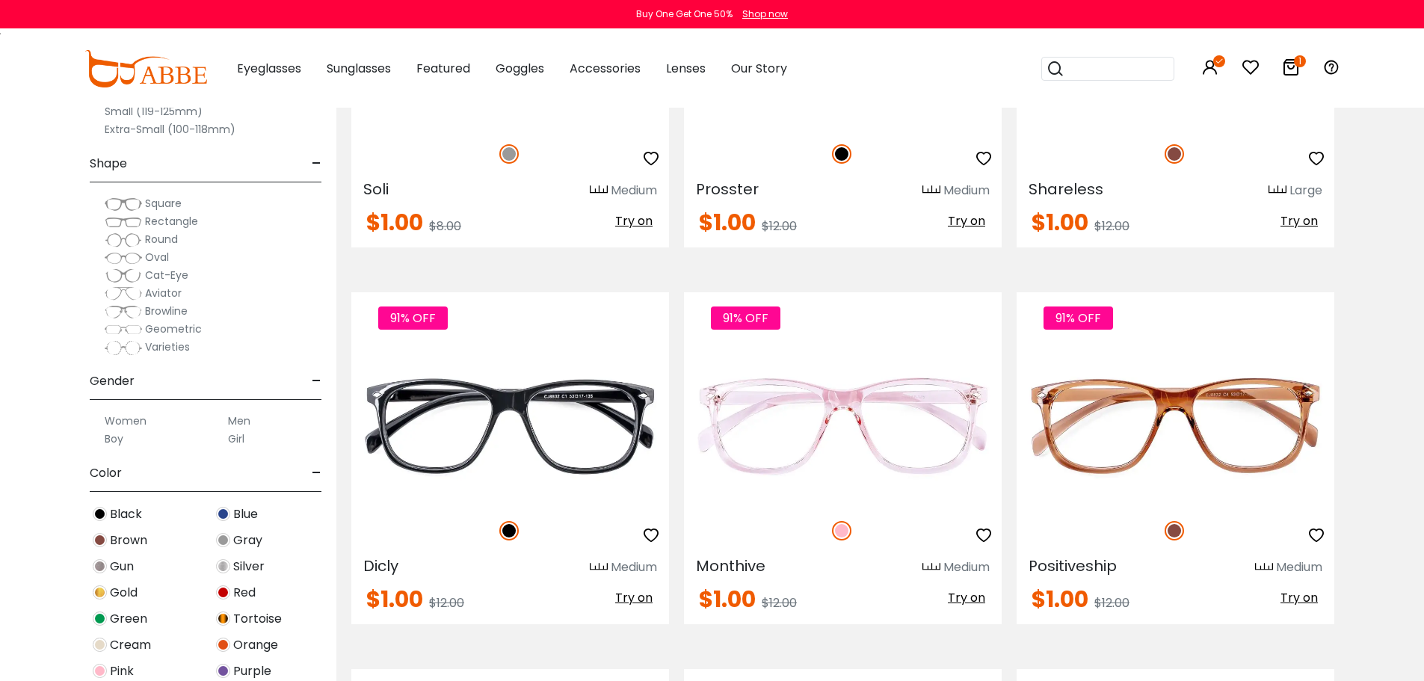
scroll to position [2915, 0]
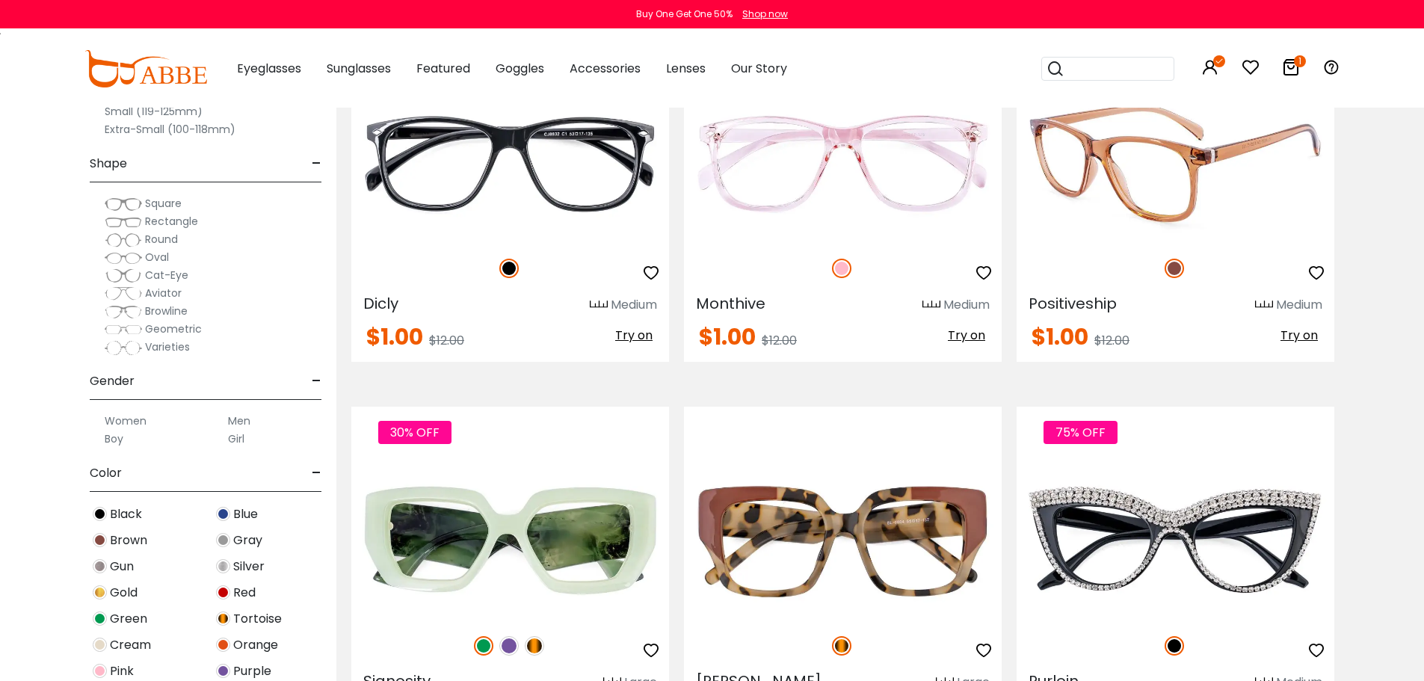
click at [1196, 243] on img at bounding box center [1175, 163] width 318 height 159
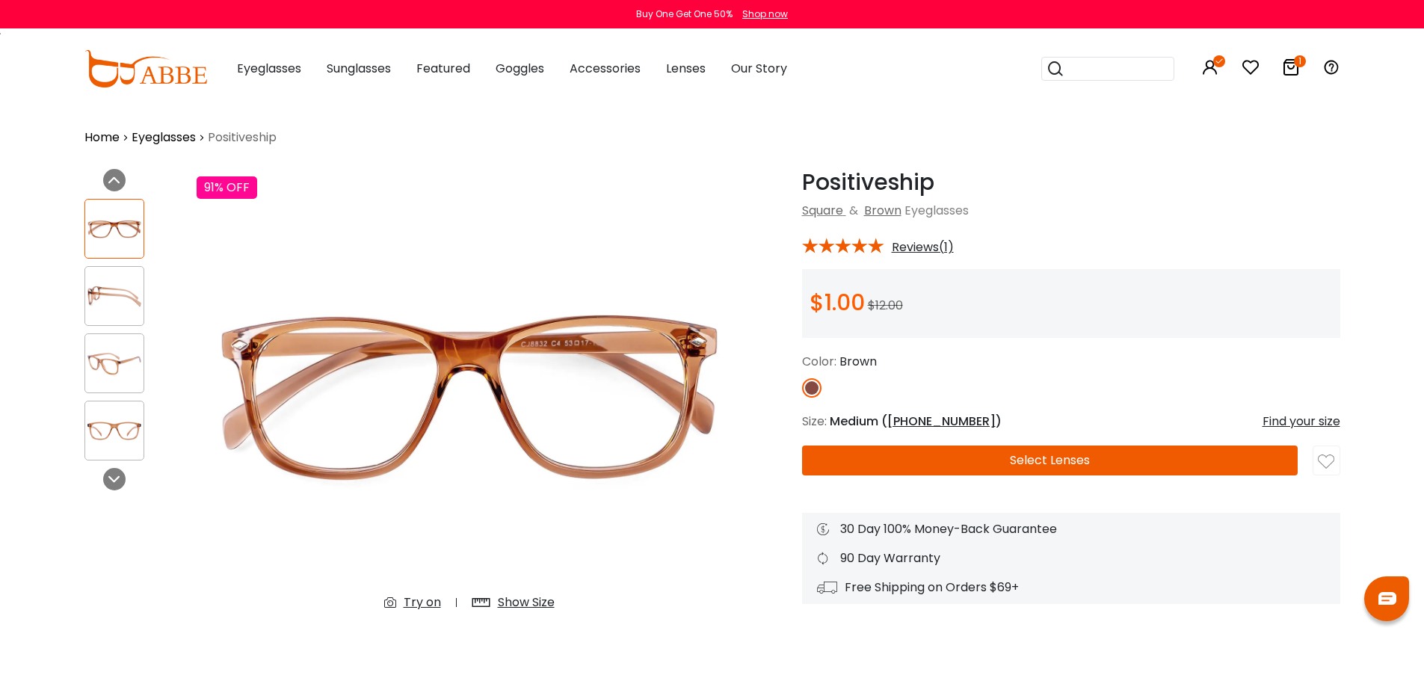
click at [933, 248] on span "Reviews(1)" at bounding box center [923, 247] width 62 height 13
